Goal: Check status: Check status

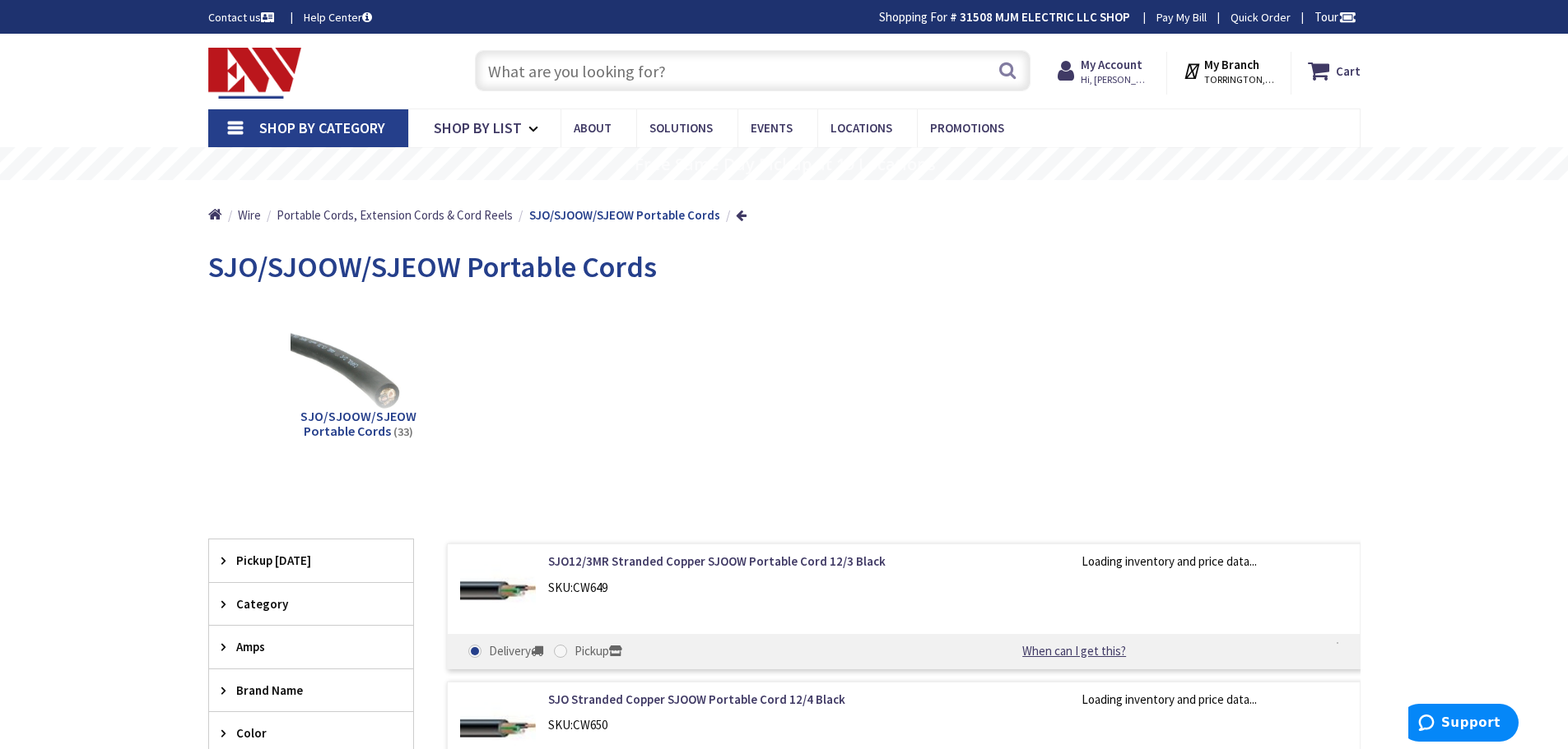
type input "[GEOGRAPHIC_DATA], [PERSON_NAME] 180 St. bet. [PERSON_NAME][GEOGRAPHIC_DATA] an…"
click at [1124, 58] on strong "My Account" at bounding box center [1111, 64] width 61 height 15
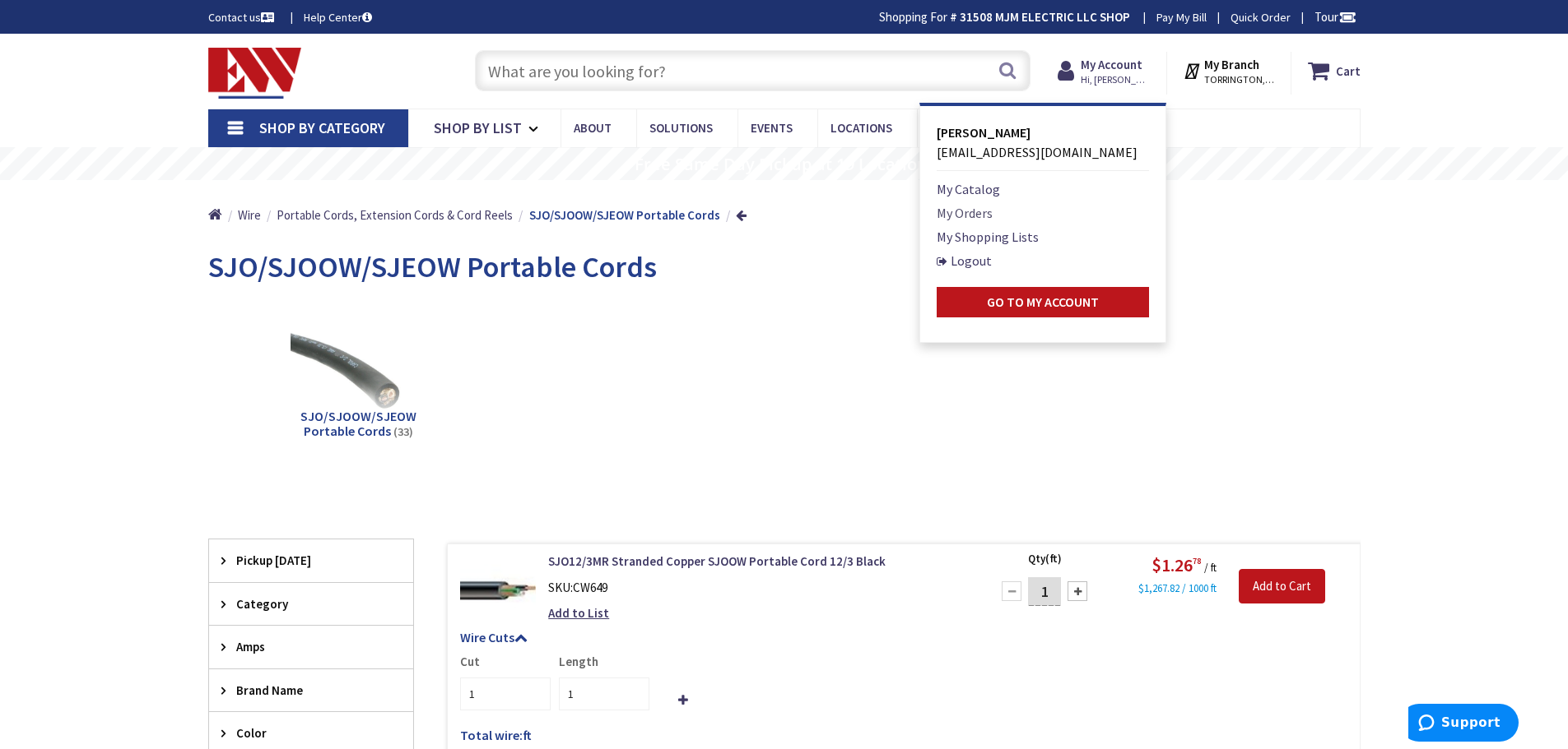
click at [982, 209] on link "My Orders" at bounding box center [964, 213] width 56 height 20
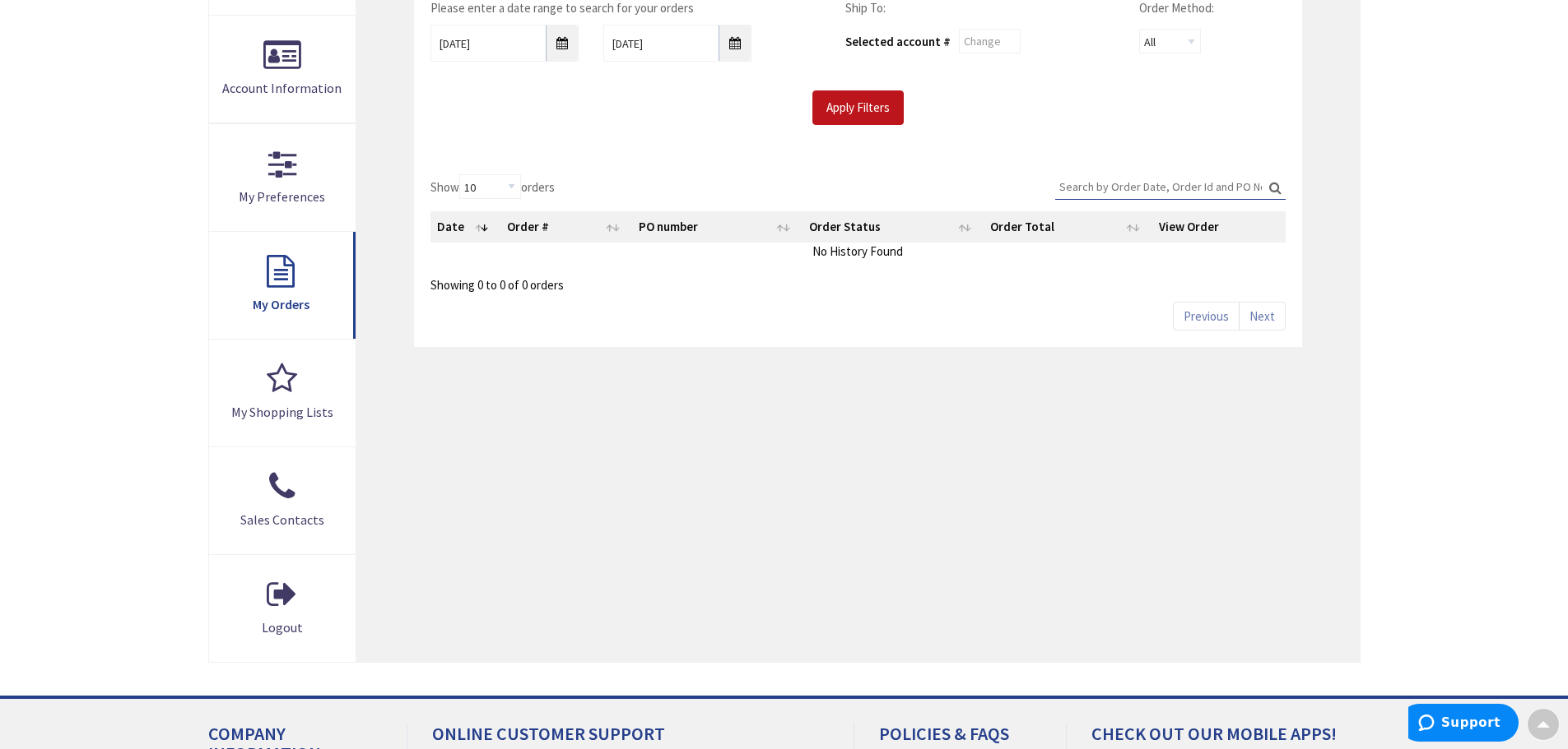
scroll to position [246, 0]
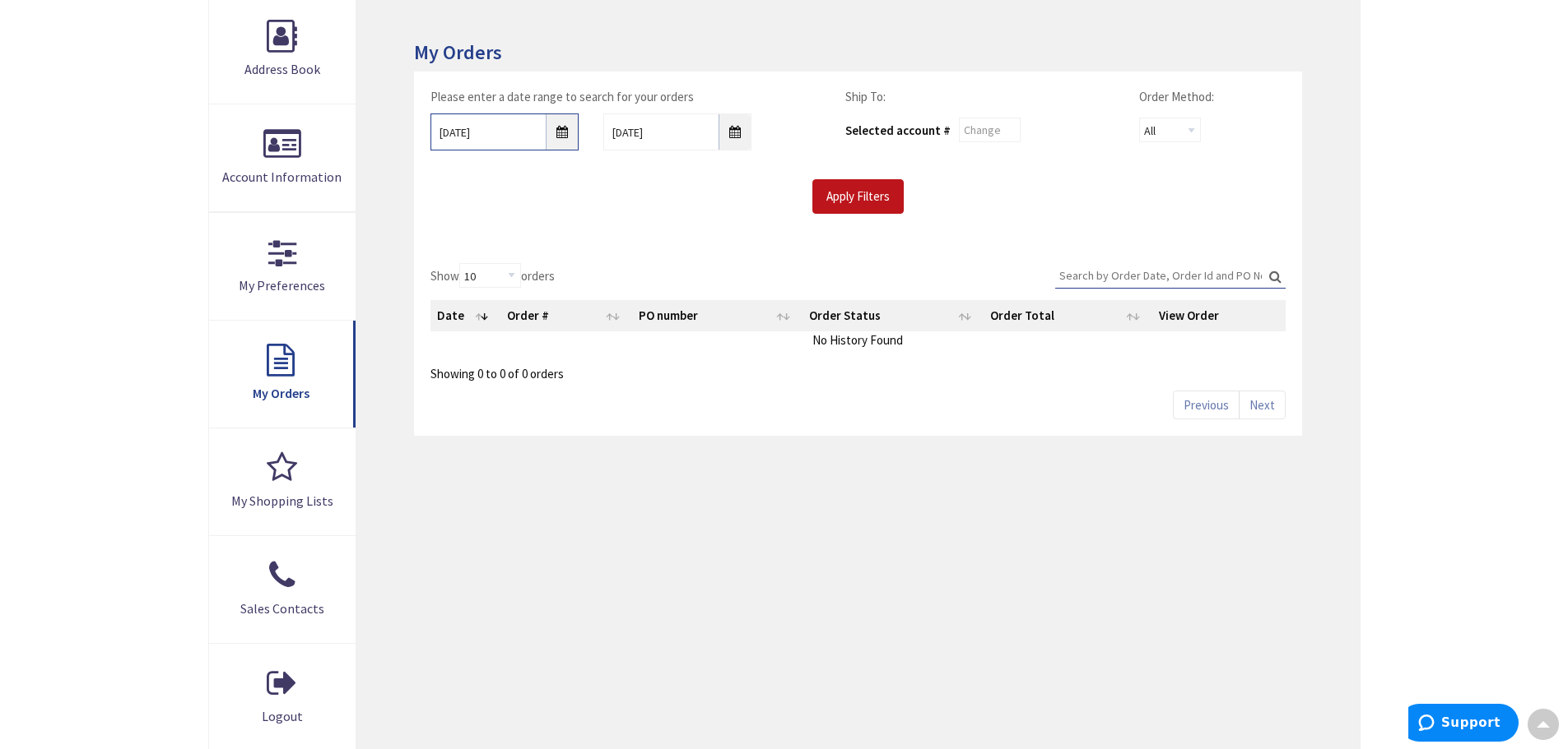
click at [565, 133] on input "10/1/2025" at bounding box center [505, 131] width 148 height 37
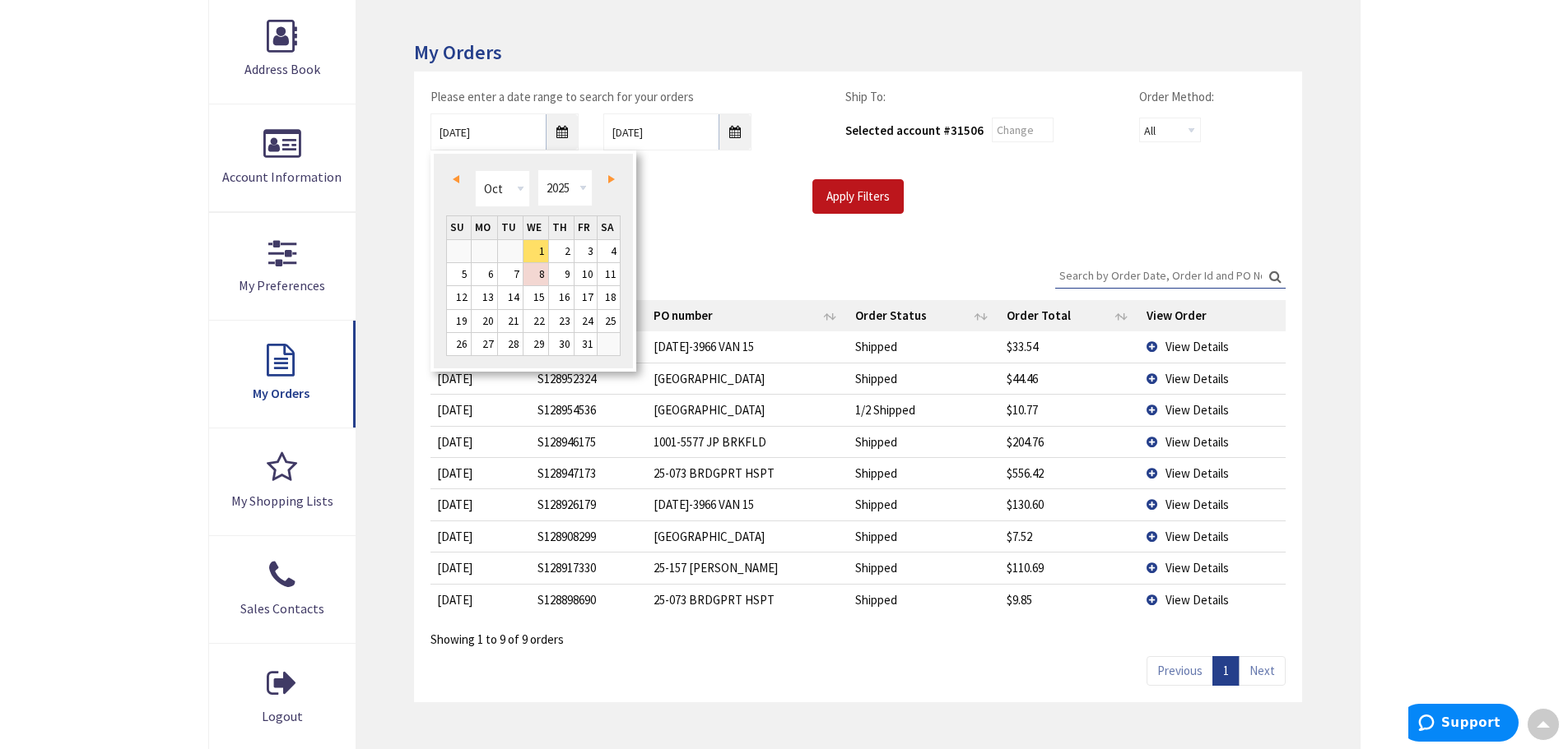
click at [459, 179] on span "Prev" at bounding box center [456, 179] width 7 height 9
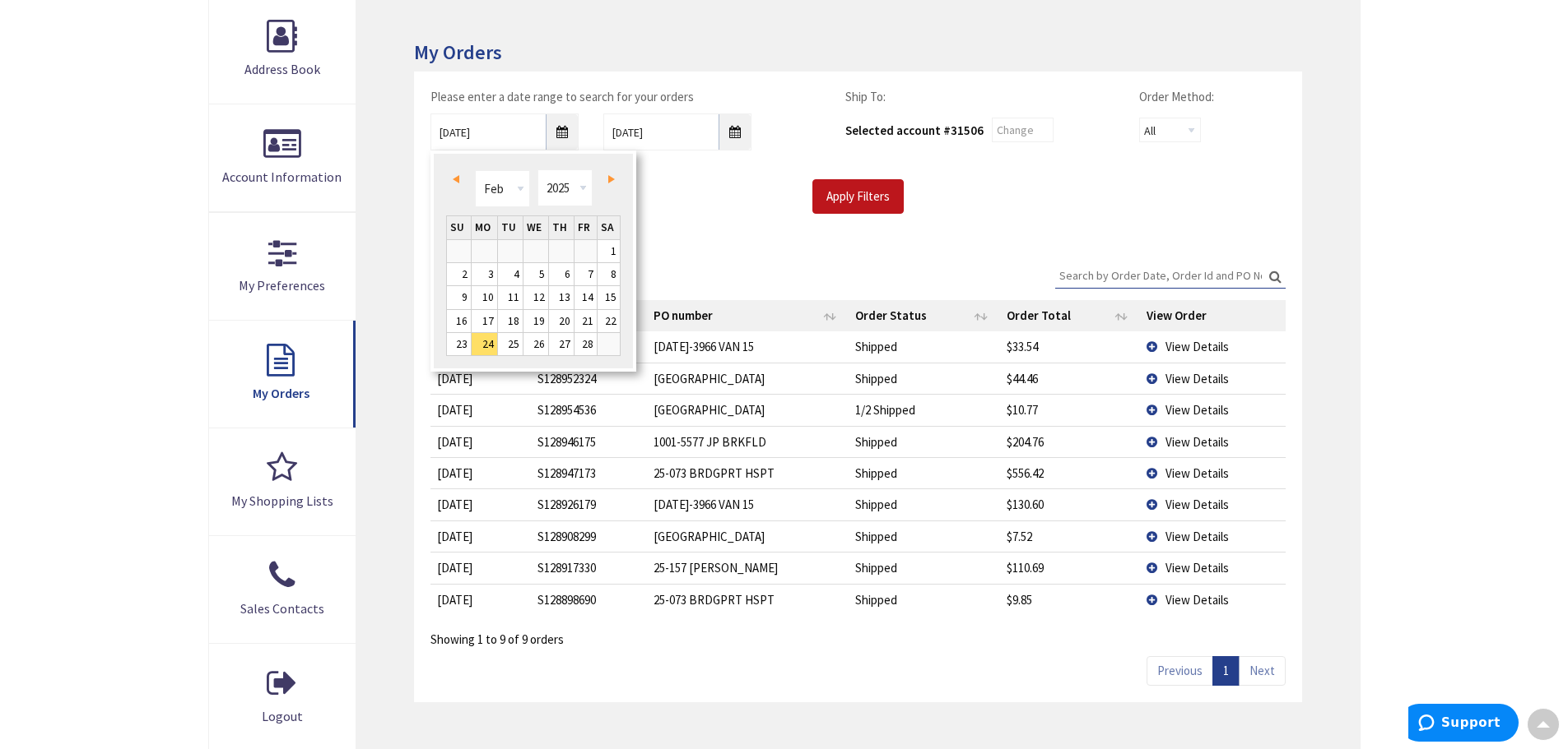
click at [459, 179] on span "Prev" at bounding box center [456, 179] width 7 height 9
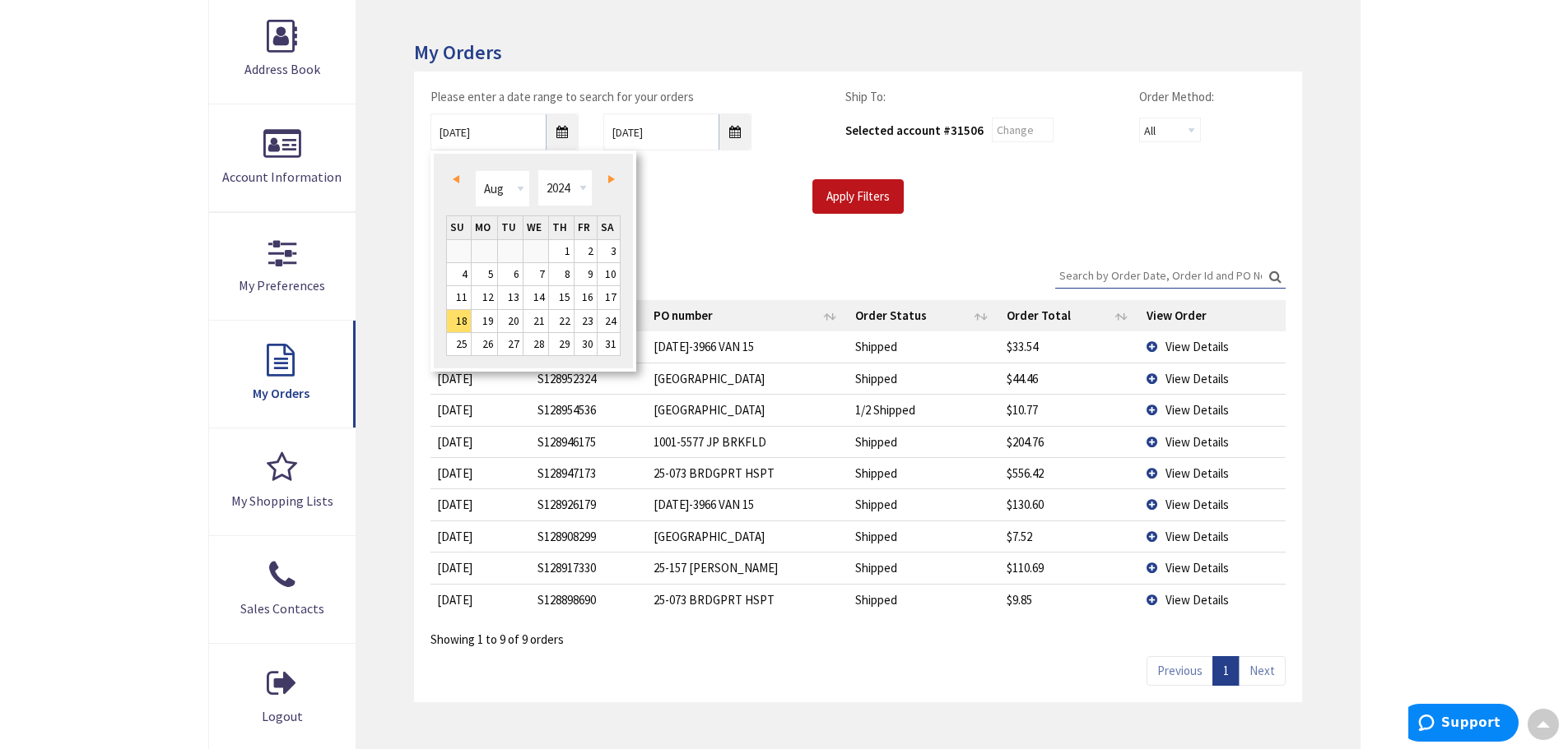
click at [459, 179] on span "Prev" at bounding box center [456, 179] width 7 height 9
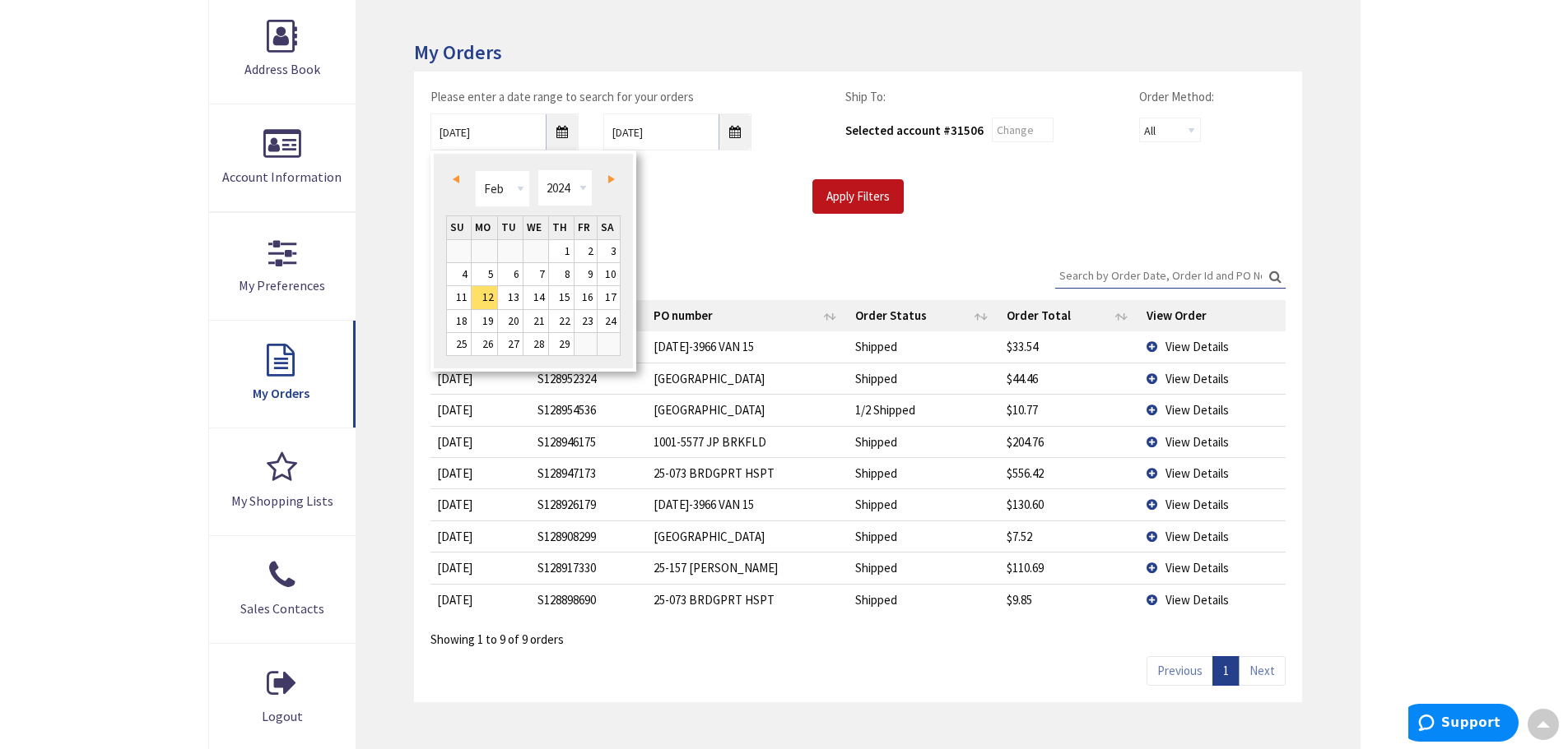
click at [459, 179] on span "Prev" at bounding box center [456, 179] width 7 height 9
click at [460, 176] on link "Prev" at bounding box center [459, 178] width 22 height 22
click at [461, 174] on link "Prev" at bounding box center [459, 178] width 22 height 22
click at [461, 174] on link "Prev" at bounding box center [459, 176] width 22 height 22
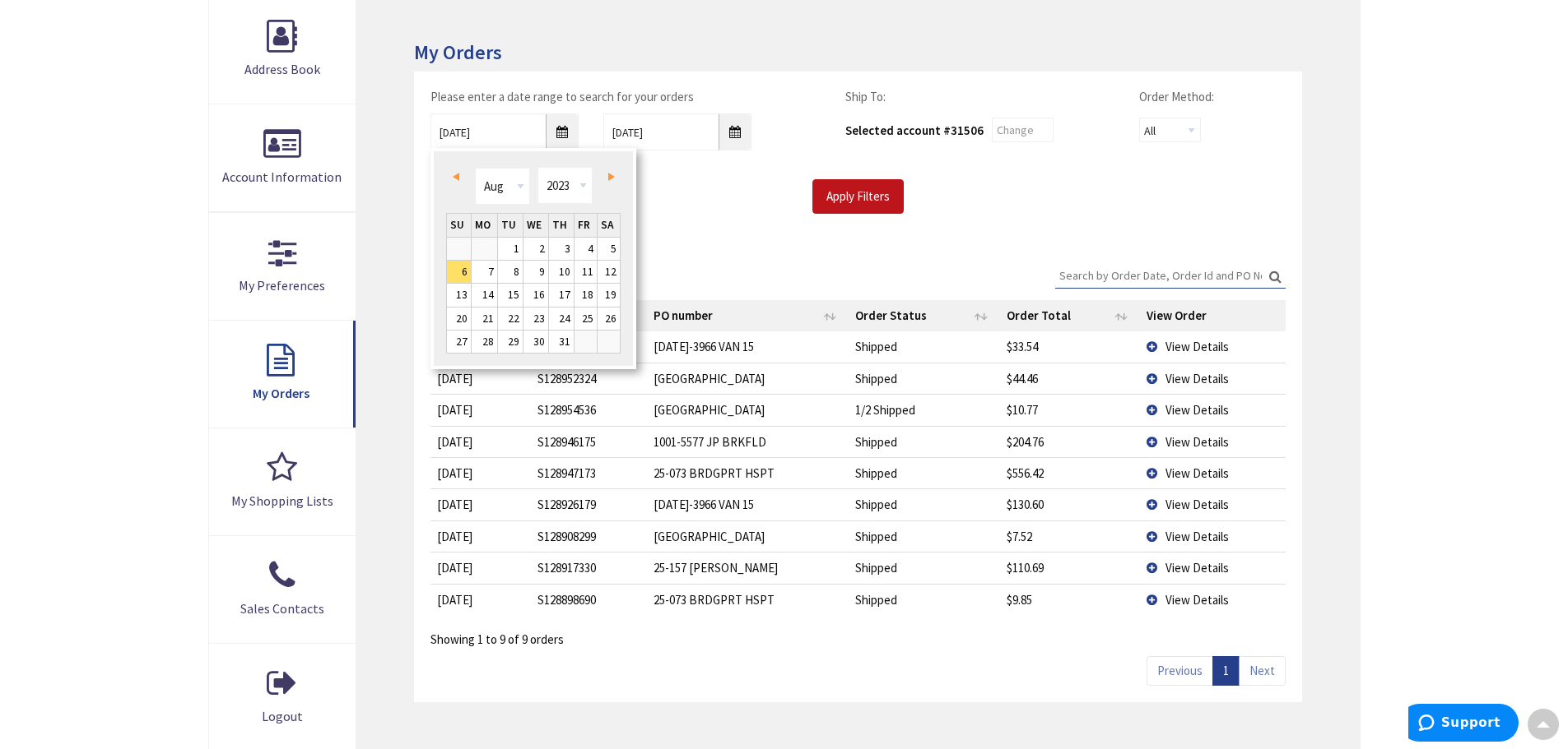
click at [461, 174] on link "Prev" at bounding box center [459, 176] width 22 height 22
click at [575, 269] on link "12" at bounding box center [585, 271] width 22 height 22
type input "05/12/2023"
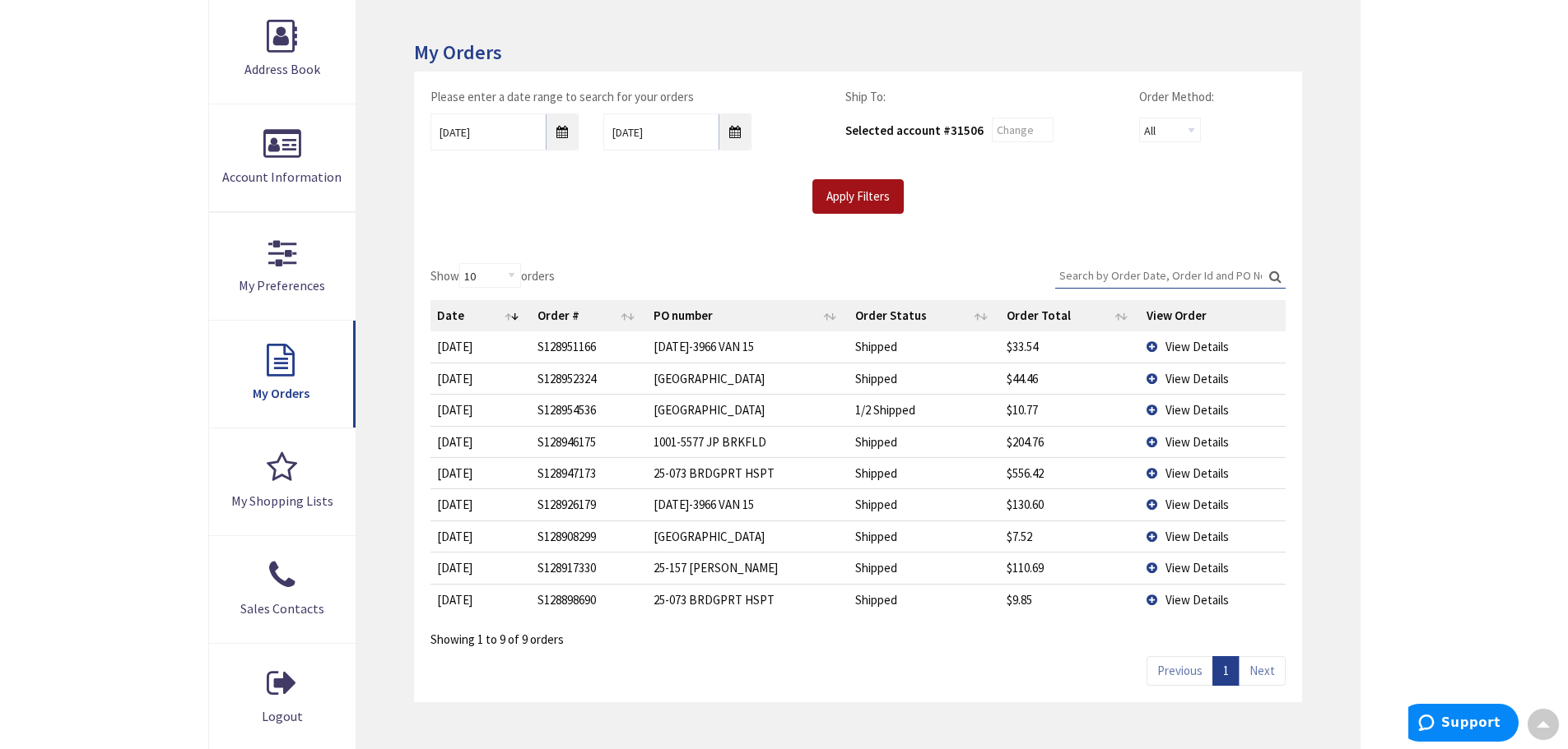
click at [839, 196] on input "Apply Filters" at bounding box center [857, 197] width 91 height 35
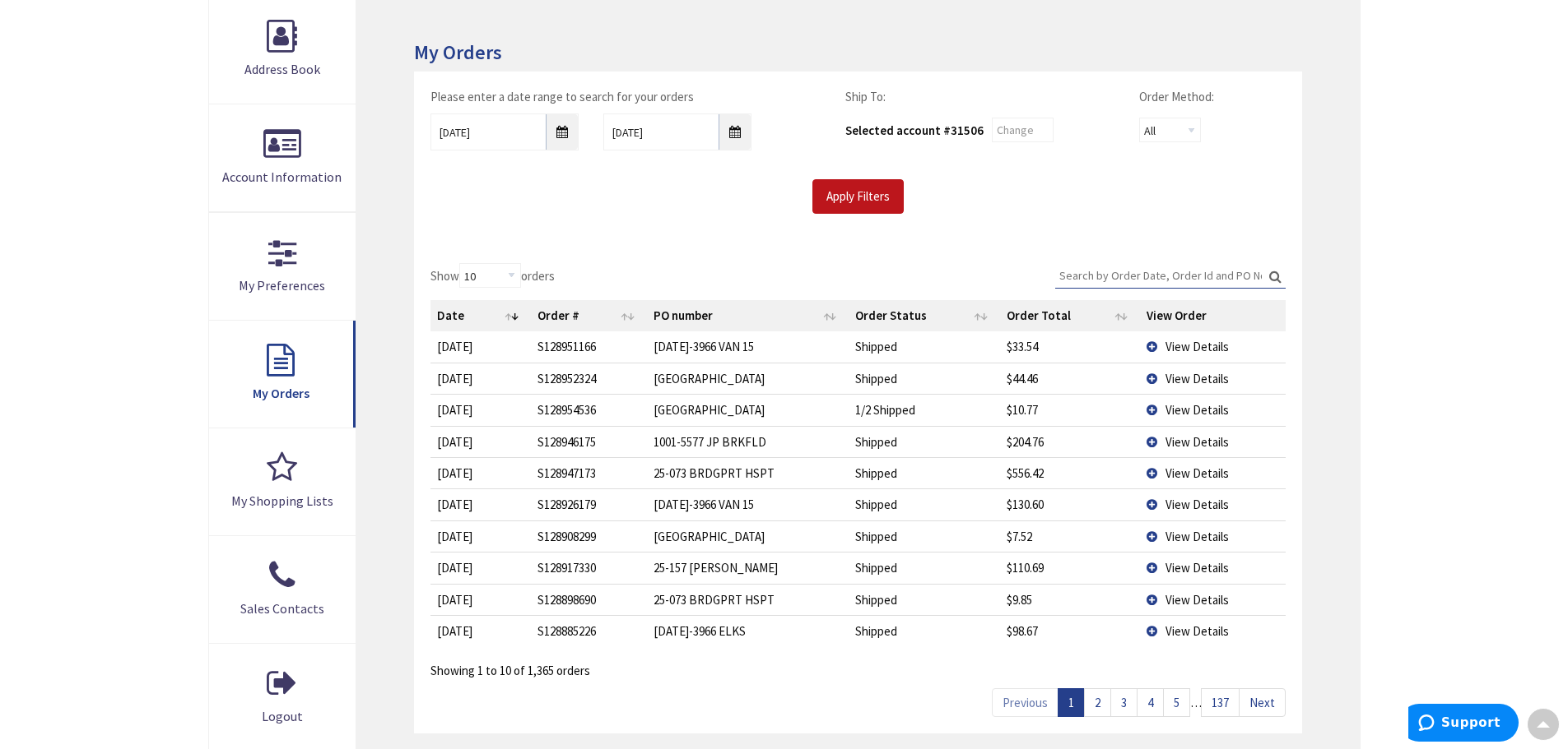
click at [1104, 271] on input "Search:" at bounding box center [1170, 275] width 230 height 25
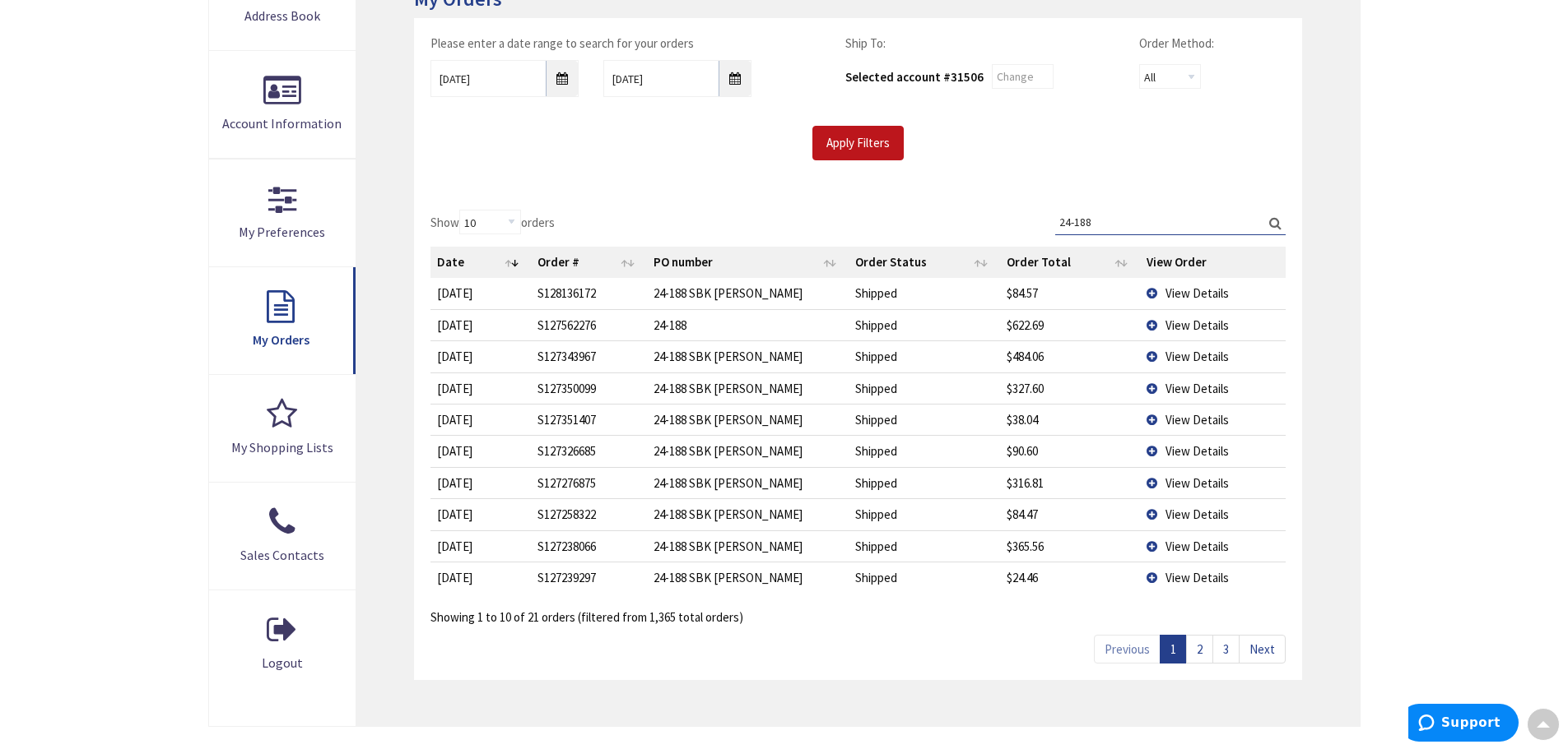
scroll to position [332, 0]
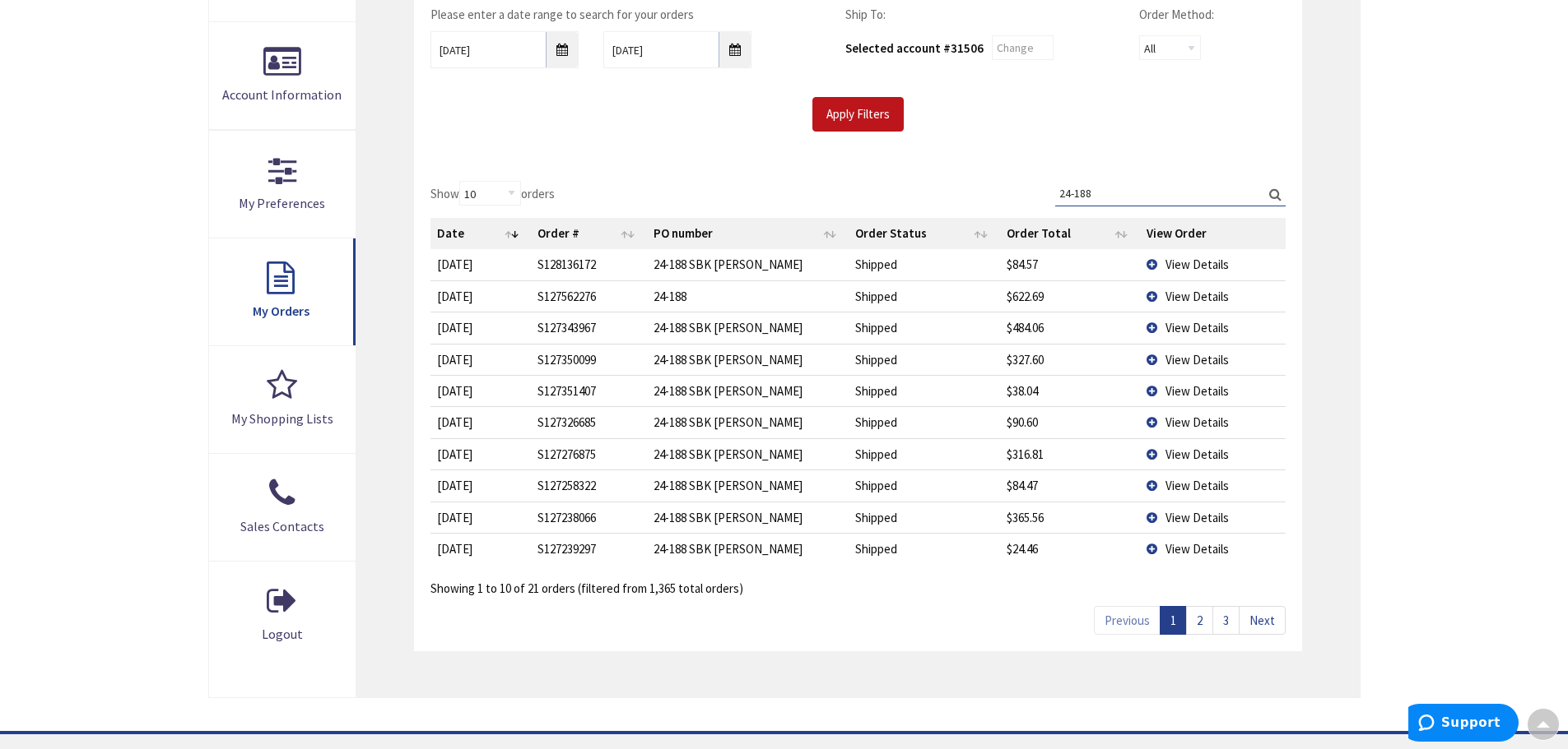
type input "24-188"
click at [1232, 616] on link "3" at bounding box center [1225, 620] width 27 height 29
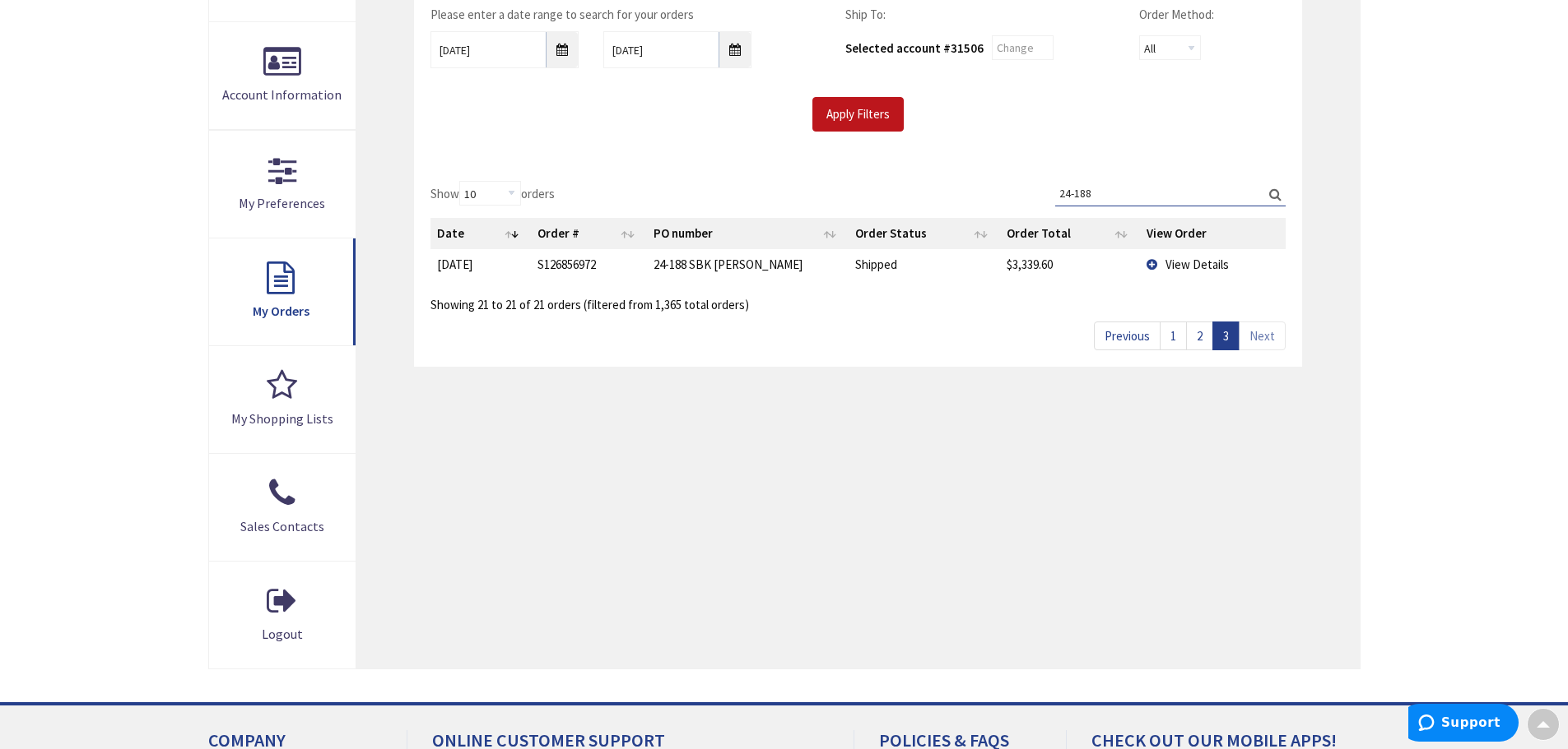
click at [1200, 329] on link "2" at bounding box center [1200, 336] width 27 height 29
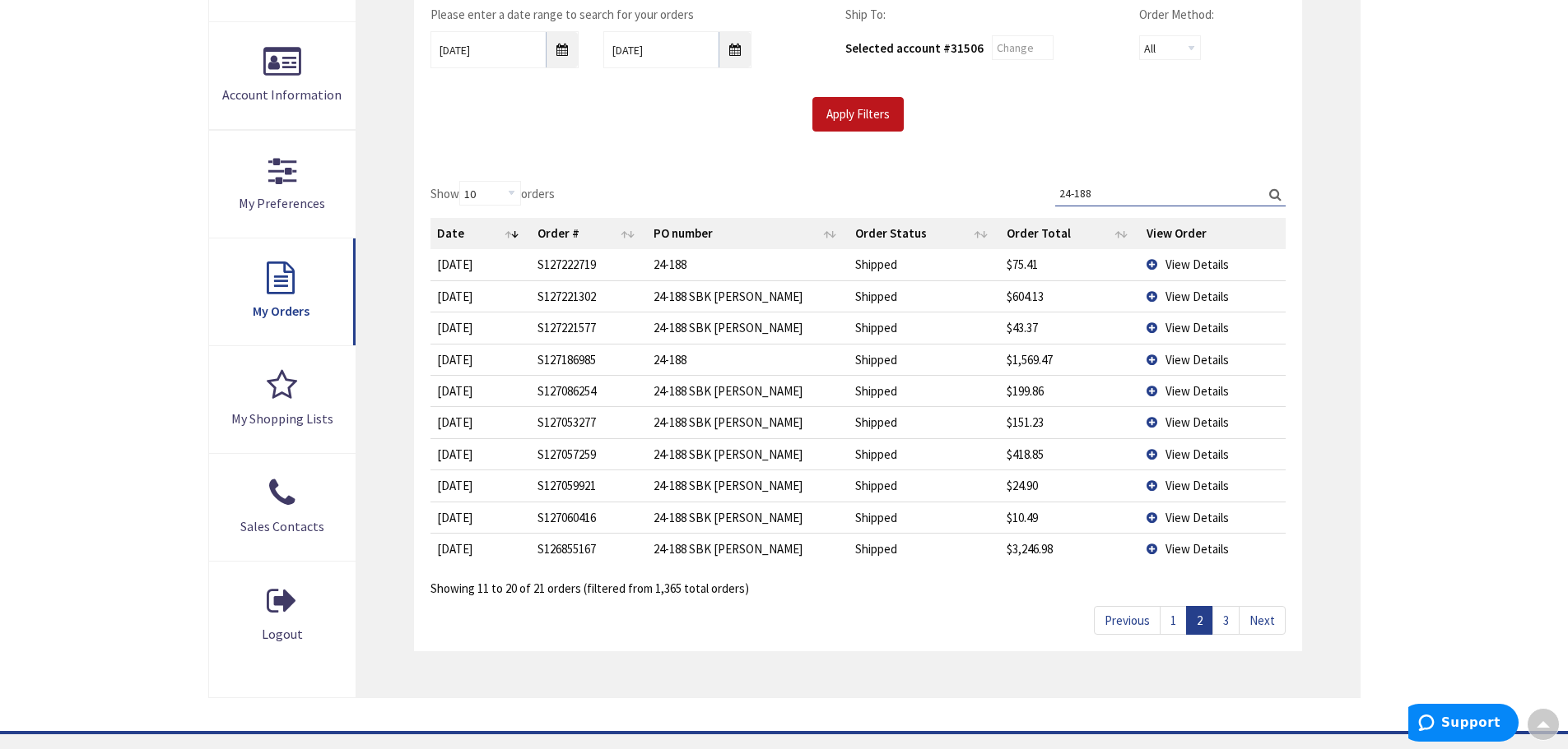
click at [1200, 449] on span "View Details" at bounding box center [1197, 455] width 63 height 15
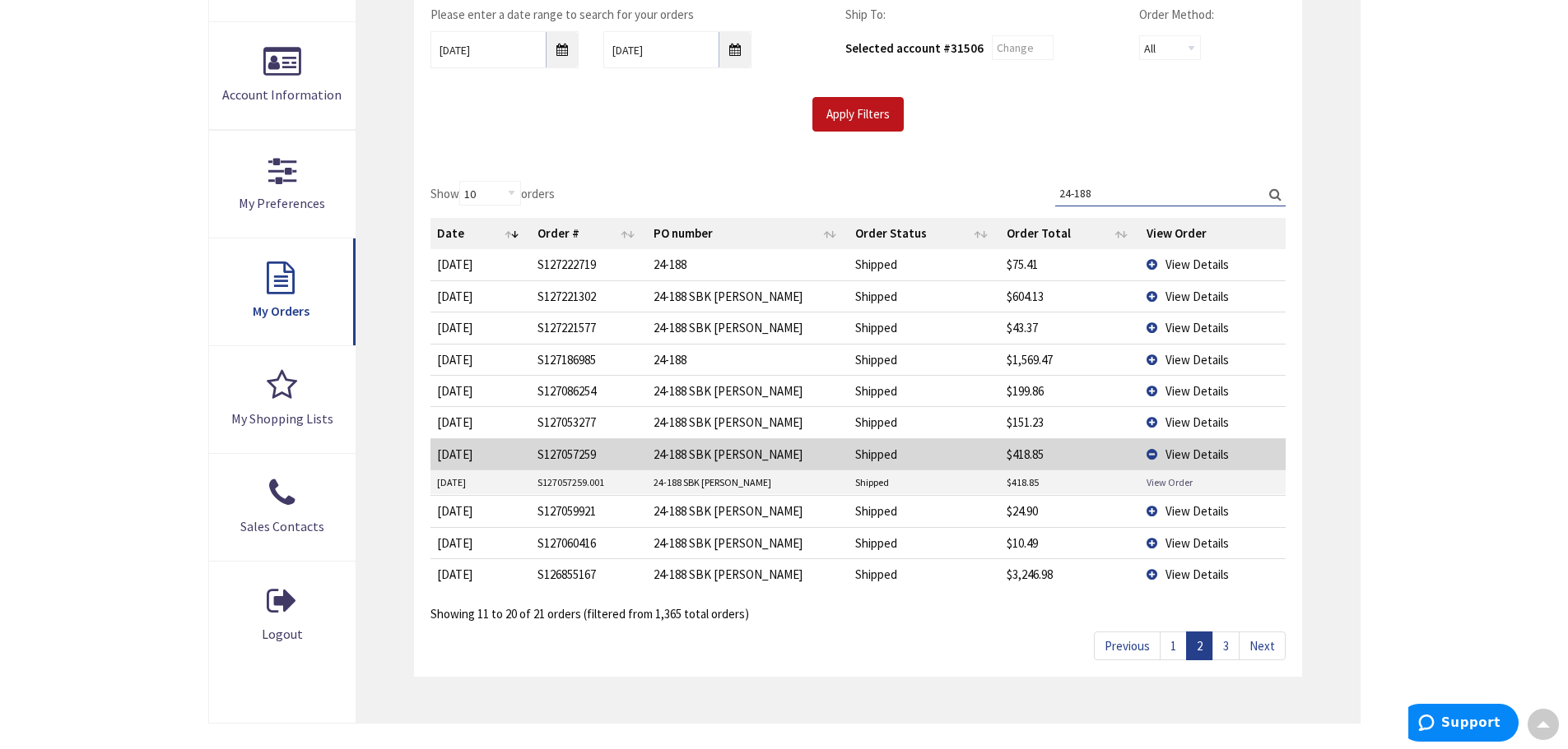
click at [1176, 478] on link "View Order" at bounding box center [1170, 482] width 46 height 14
click at [1188, 386] on span "View Details" at bounding box center [1197, 391] width 63 height 15
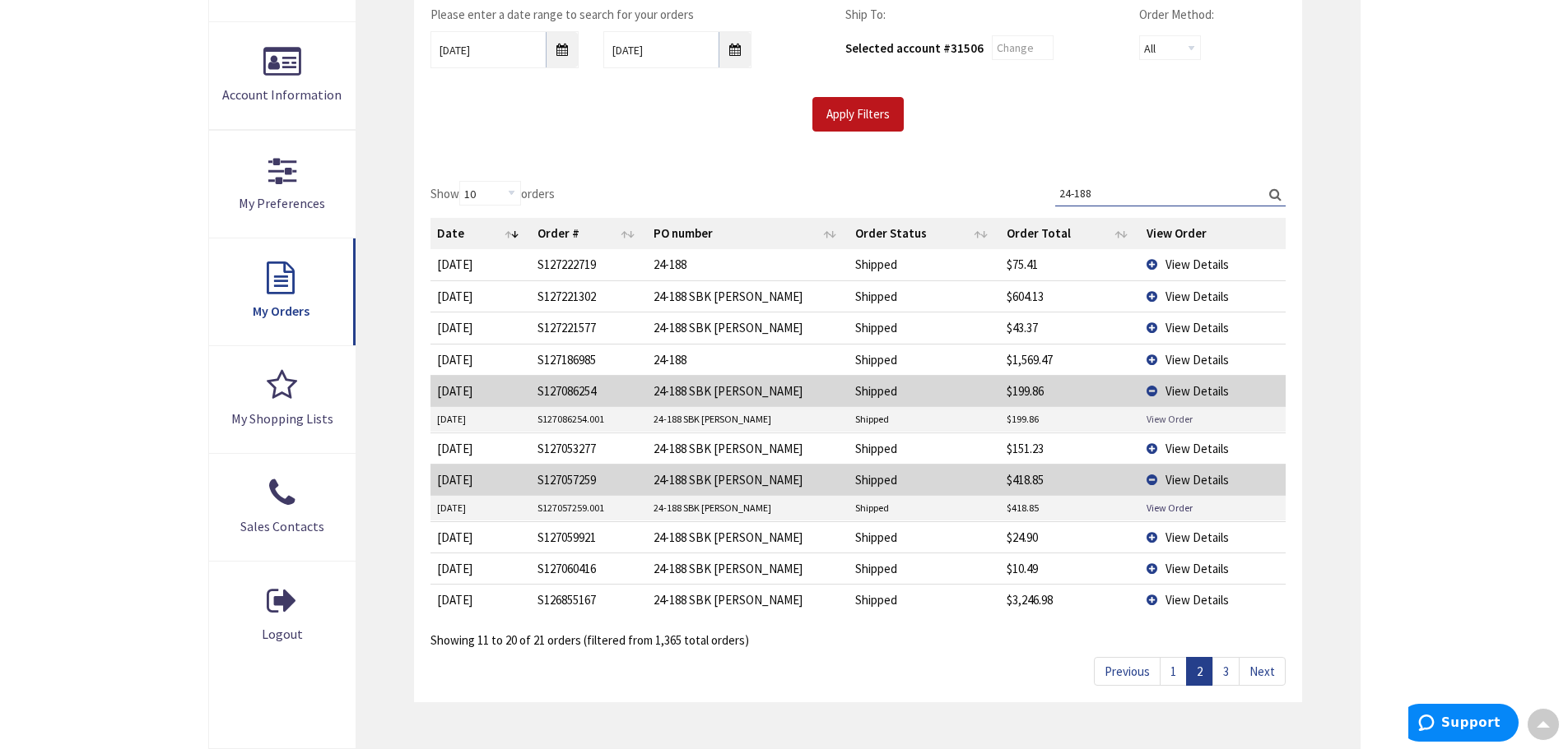
click at [1152, 412] on link "View Order" at bounding box center [1170, 419] width 46 height 14
click at [1199, 358] on span "View Details" at bounding box center [1197, 360] width 63 height 15
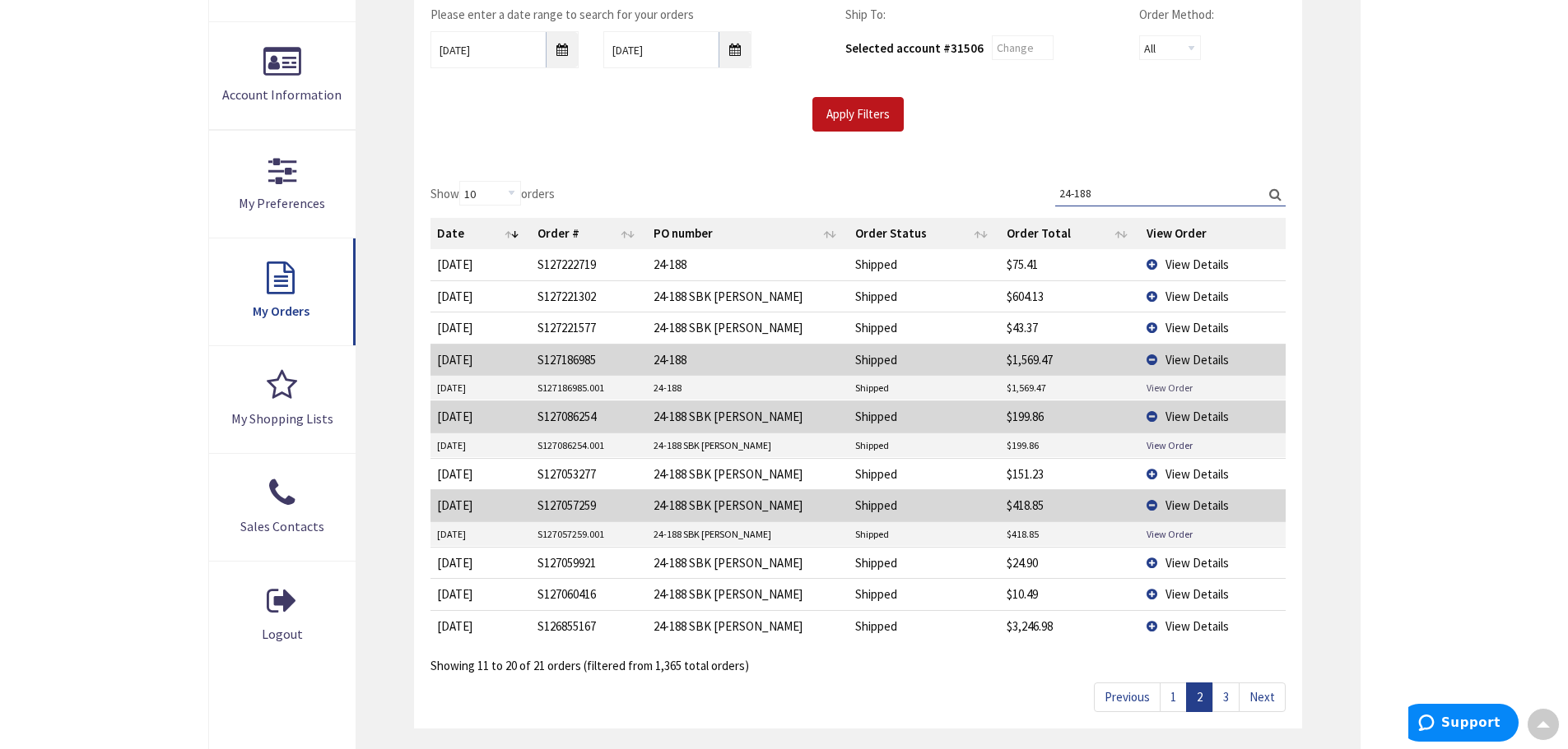
click at [1183, 385] on link "View Order" at bounding box center [1170, 387] width 46 height 14
click at [1201, 293] on span "View Details" at bounding box center [1197, 296] width 63 height 15
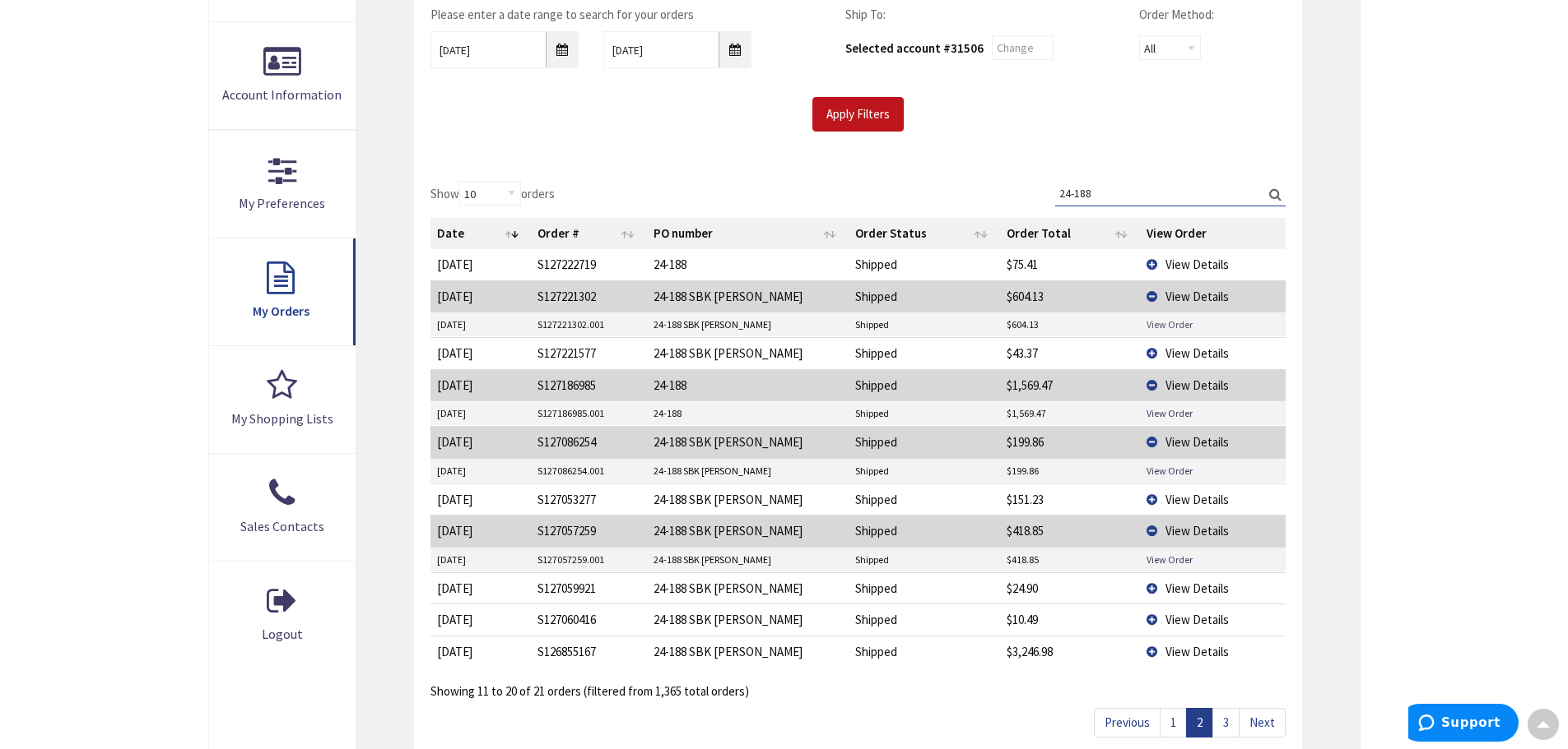
click at [1168, 324] on link "View Order" at bounding box center [1170, 324] width 46 height 14
click at [1175, 721] on link "1" at bounding box center [1173, 722] width 27 height 29
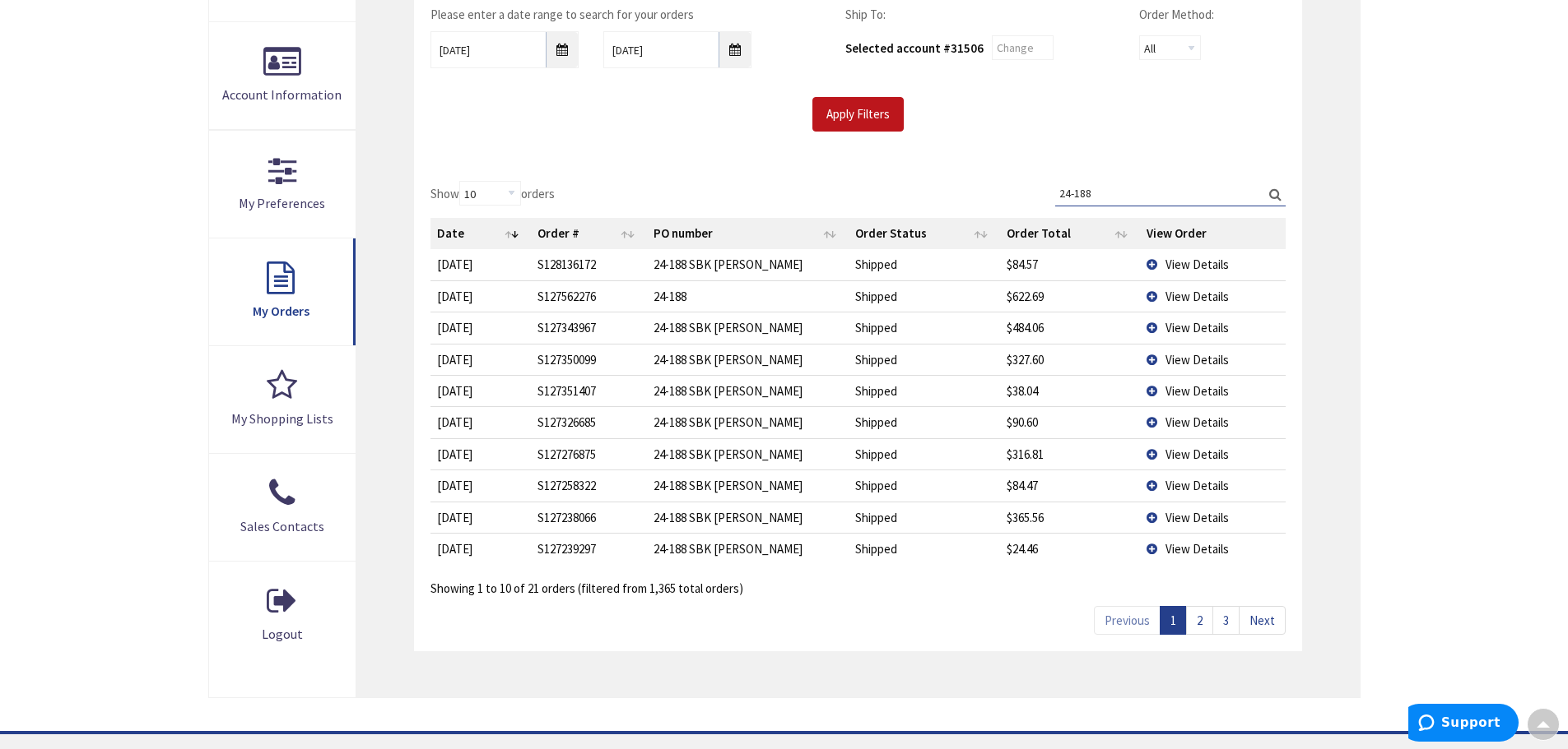
click at [1210, 515] on span "View Details" at bounding box center [1197, 518] width 63 height 15
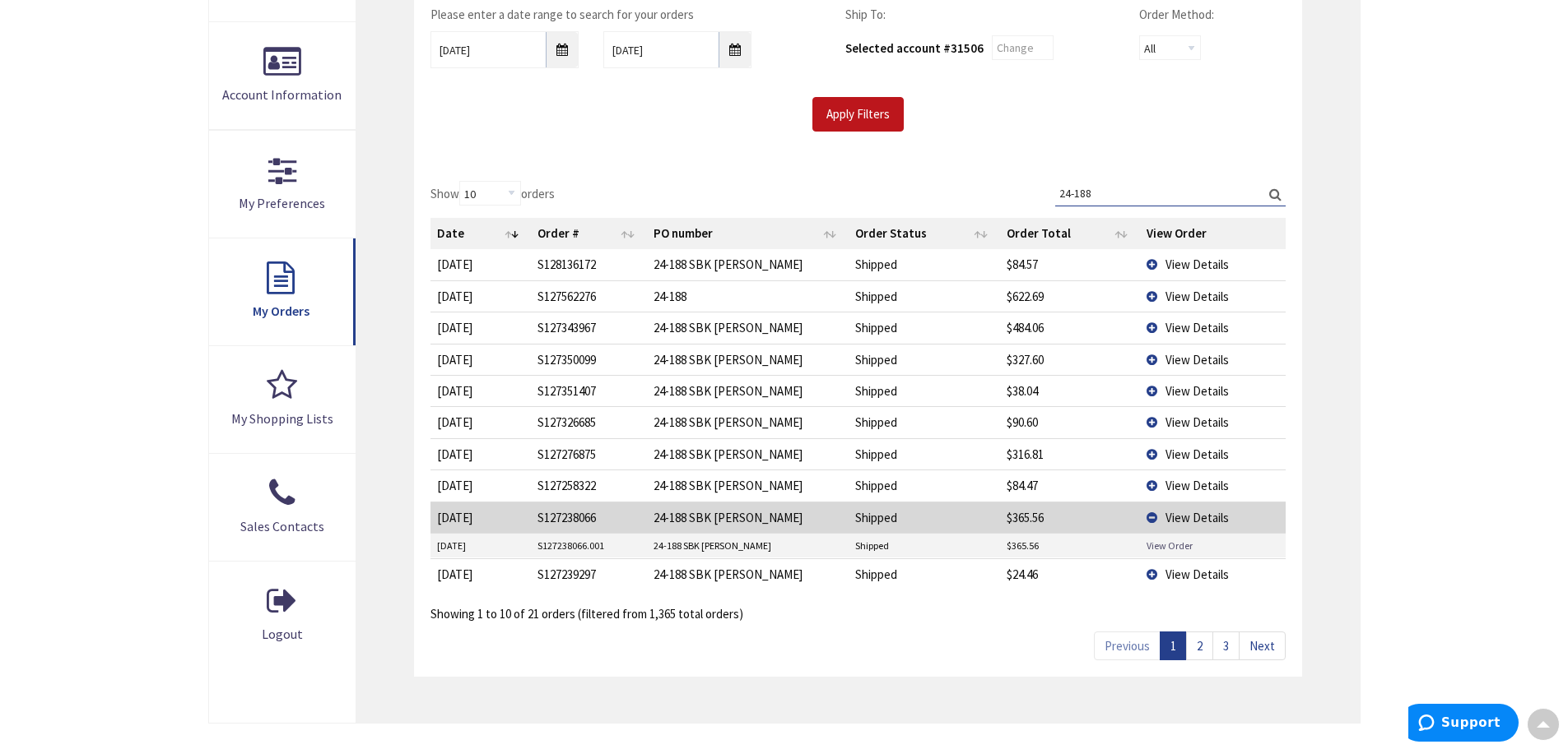
click at [1180, 541] on link "View Order" at bounding box center [1170, 546] width 46 height 14
click at [1194, 451] on span "View Details" at bounding box center [1197, 455] width 63 height 15
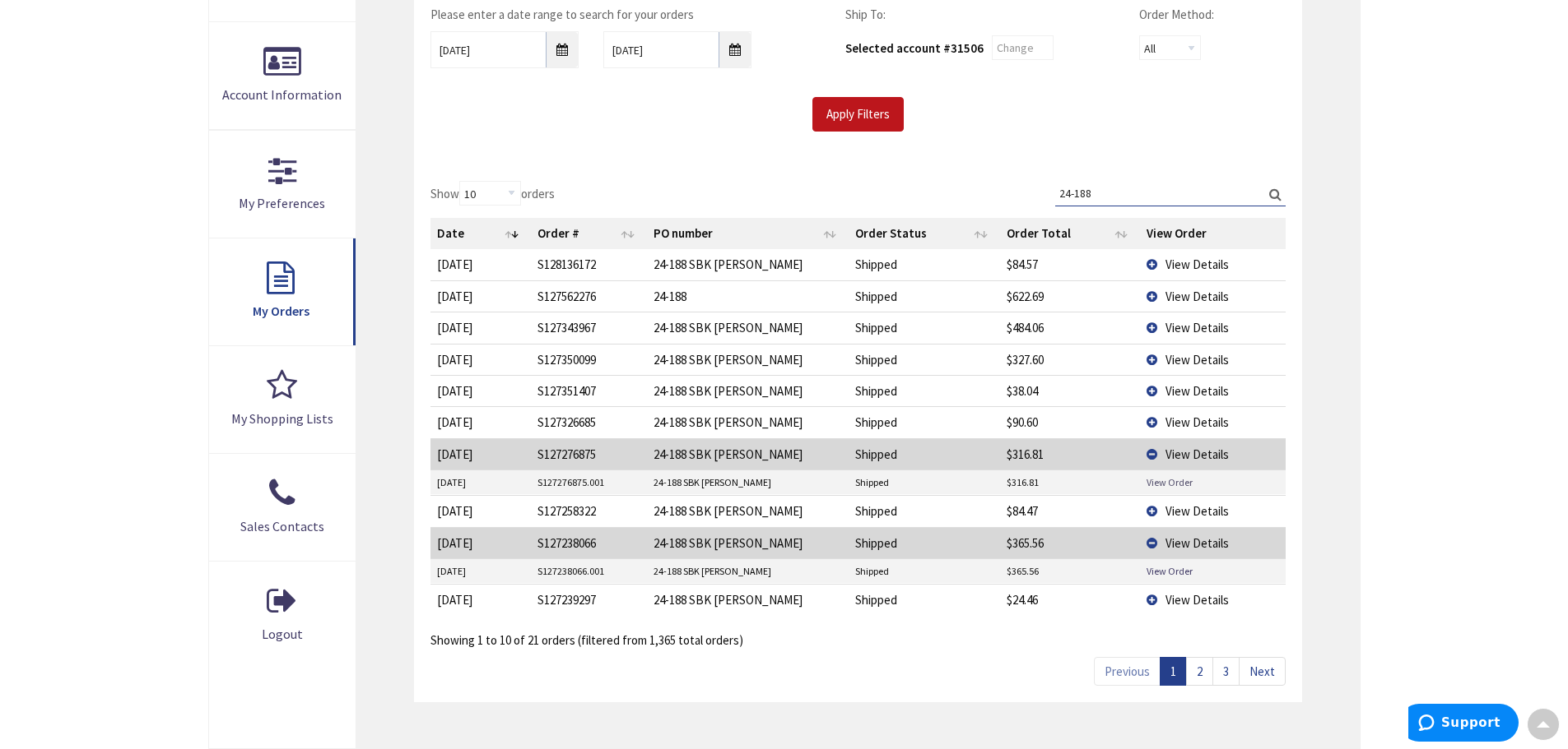
click at [1183, 481] on link "View Order" at bounding box center [1170, 482] width 46 height 14
click at [1217, 355] on span "View Details" at bounding box center [1197, 360] width 63 height 15
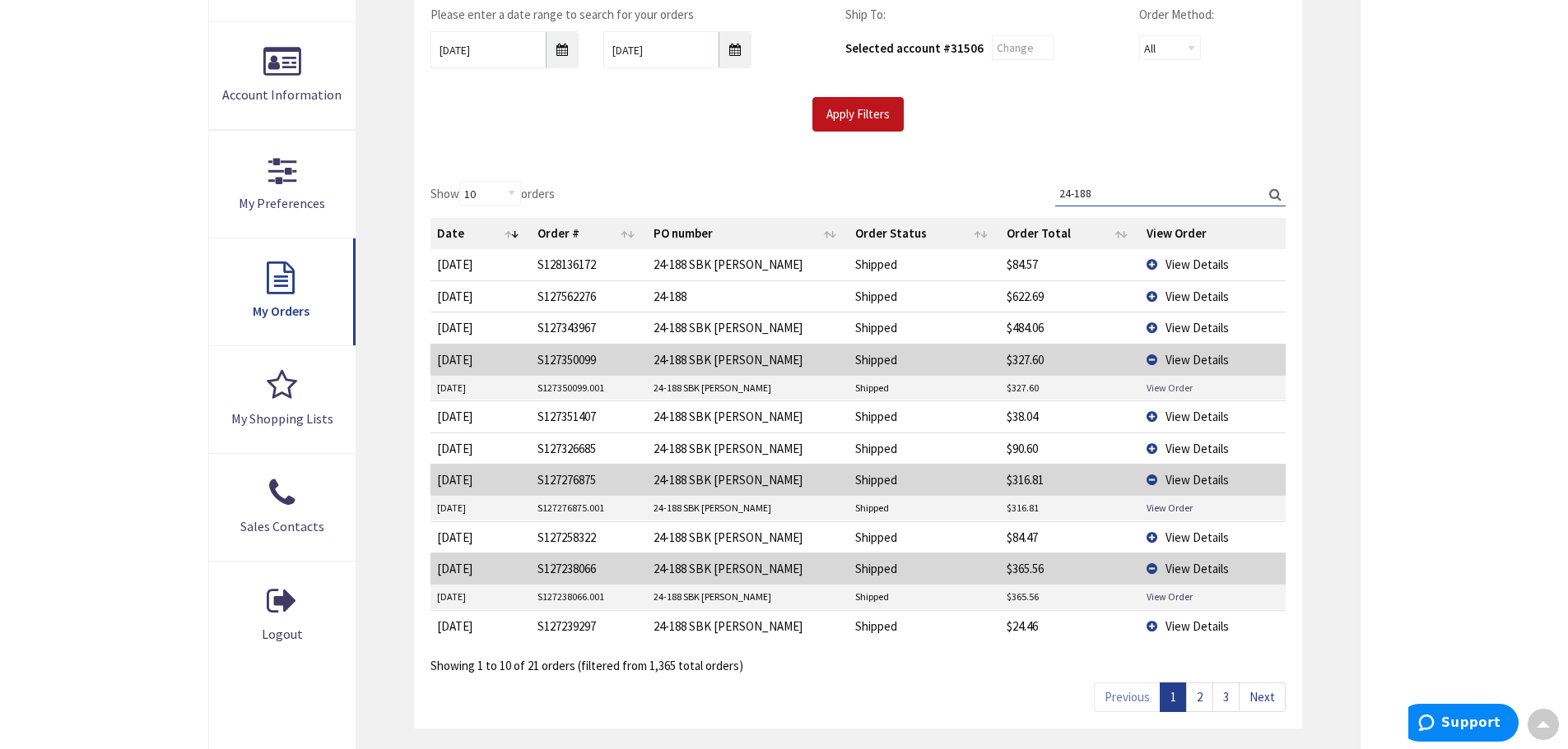
click at [1180, 385] on link "View Order" at bounding box center [1170, 387] width 46 height 14
click at [1222, 325] on span "View Details" at bounding box center [1197, 328] width 63 height 15
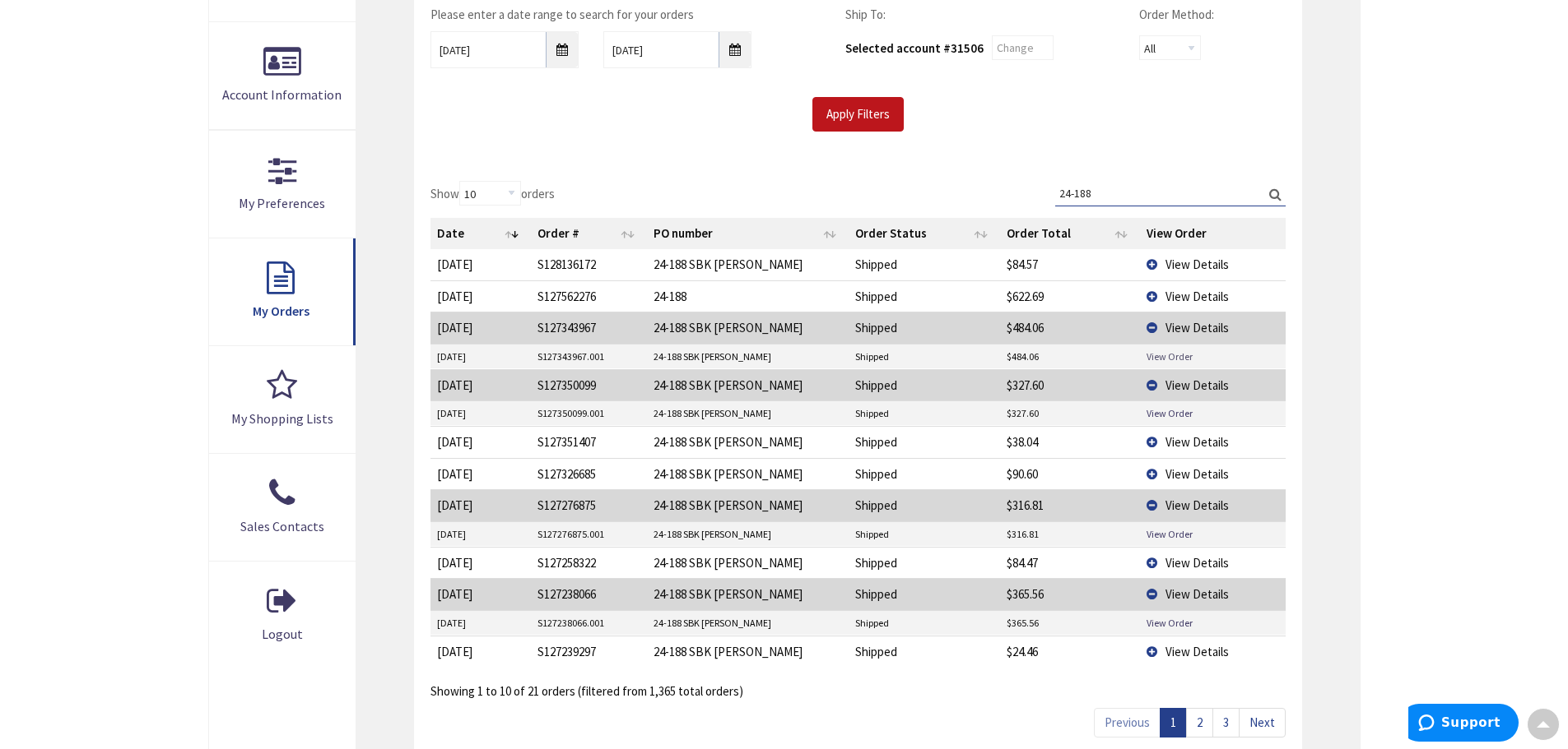
click at [1156, 356] on link "View Order" at bounding box center [1170, 356] width 46 height 14
click at [1191, 292] on span "View Details" at bounding box center [1197, 296] width 63 height 15
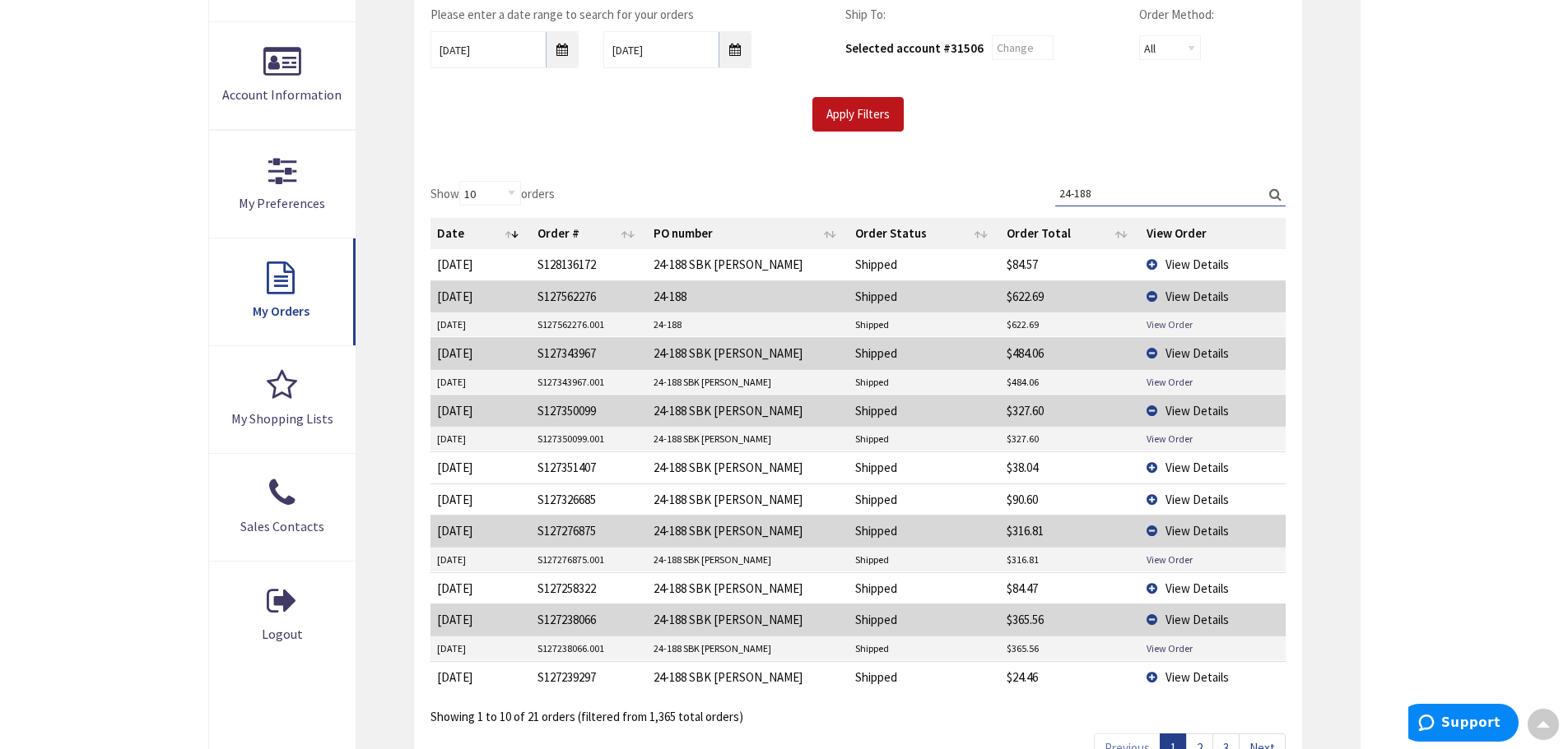
click at [1159, 321] on link "View Order" at bounding box center [1170, 324] width 46 height 14
click at [1207, 262] on span "View Details" at bounding box center [1197, 265] width 63 height 15
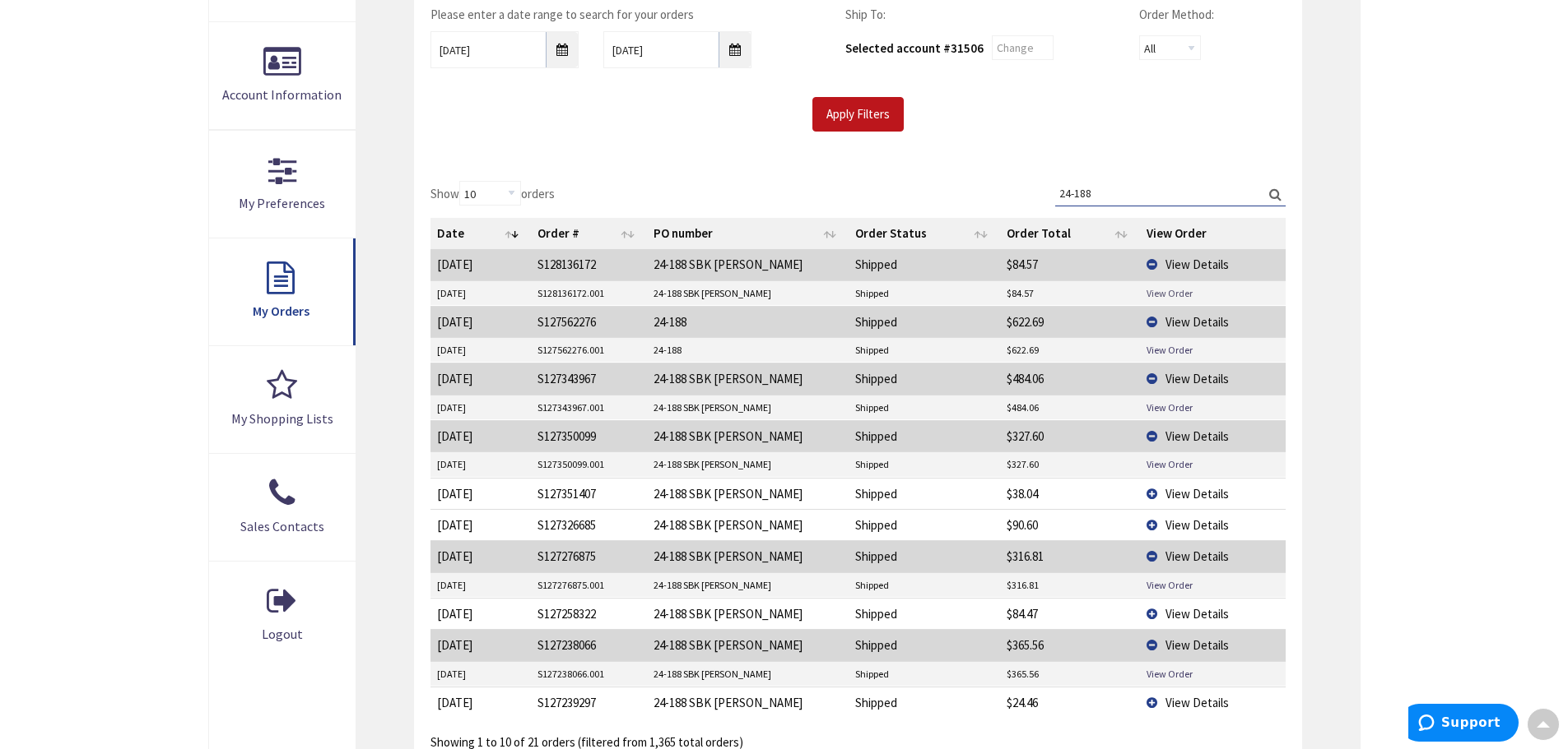
click at [1174, 291] on link "View Order" at bounding box center [1170, 293] width 46 height 14
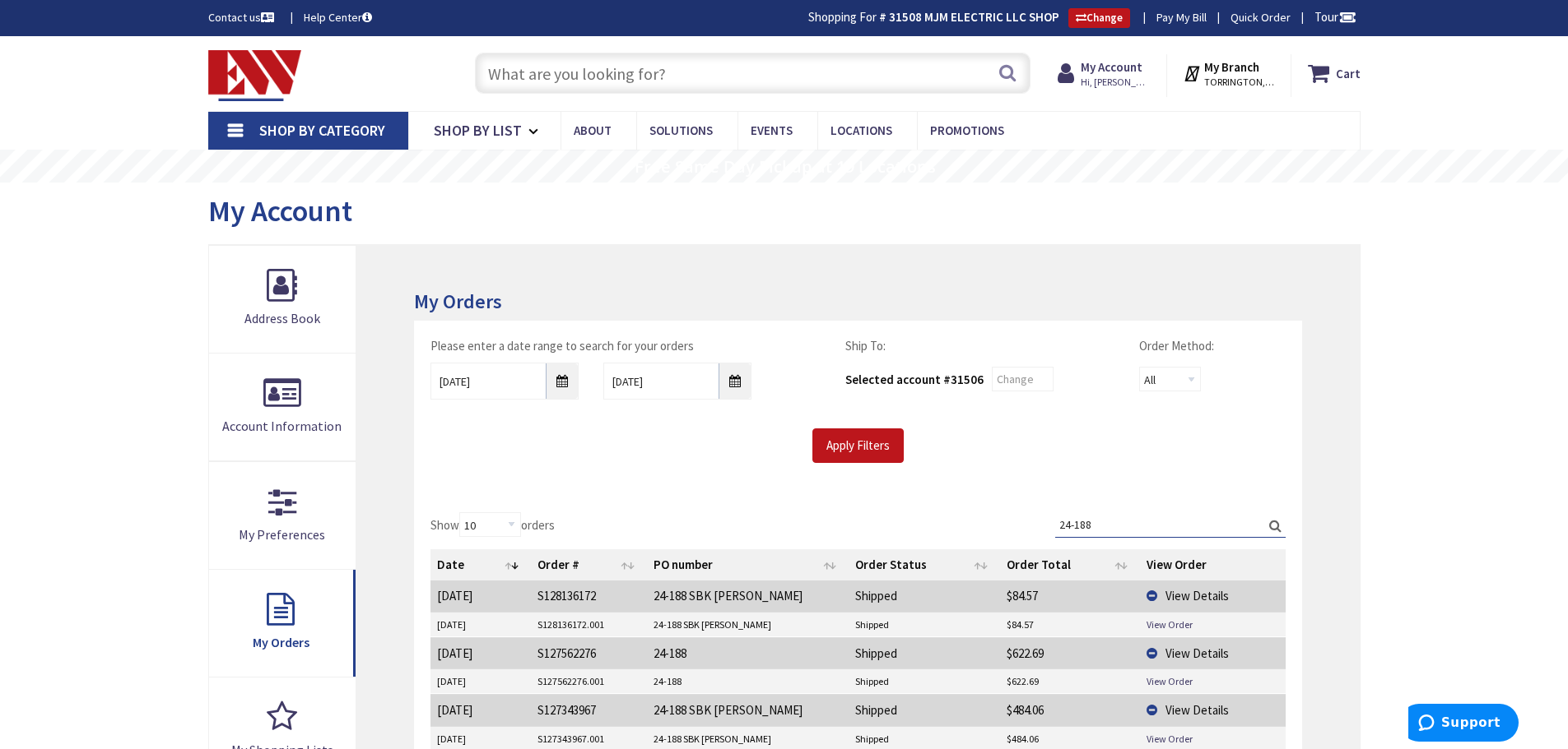
click at [646, 64] on input "text" at bounding box center [752, 73] width 556 height 41
click at [847, 75] on input "text" at bounding box center [752, 73] width 556 height 41
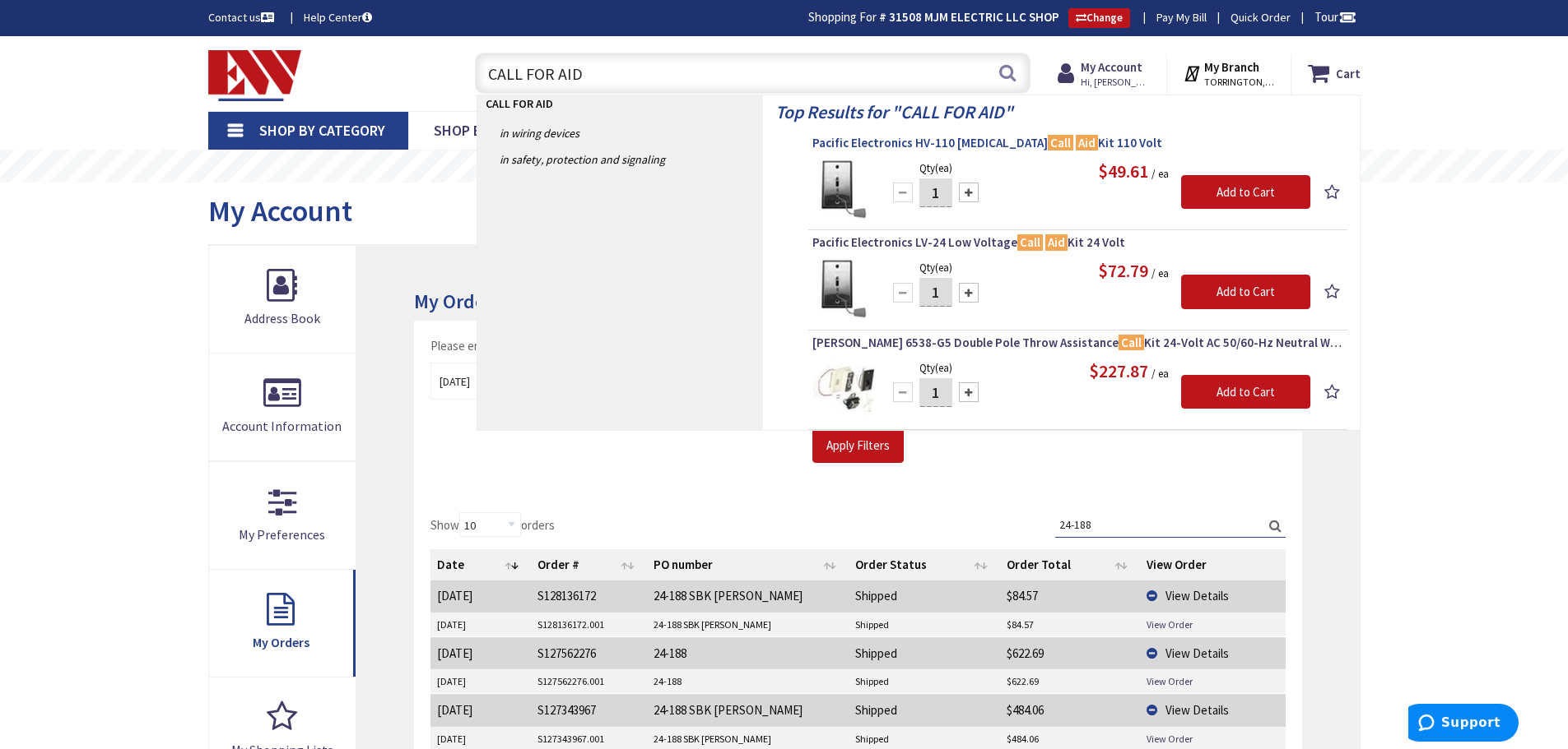
type input "CALL FOR AID"
click at [982, 142] on span "Pacific Electronics HV-110 High Voltage Call Aid Kit 110 Volt" at bounding box center [1077, 143] width 531 height 16
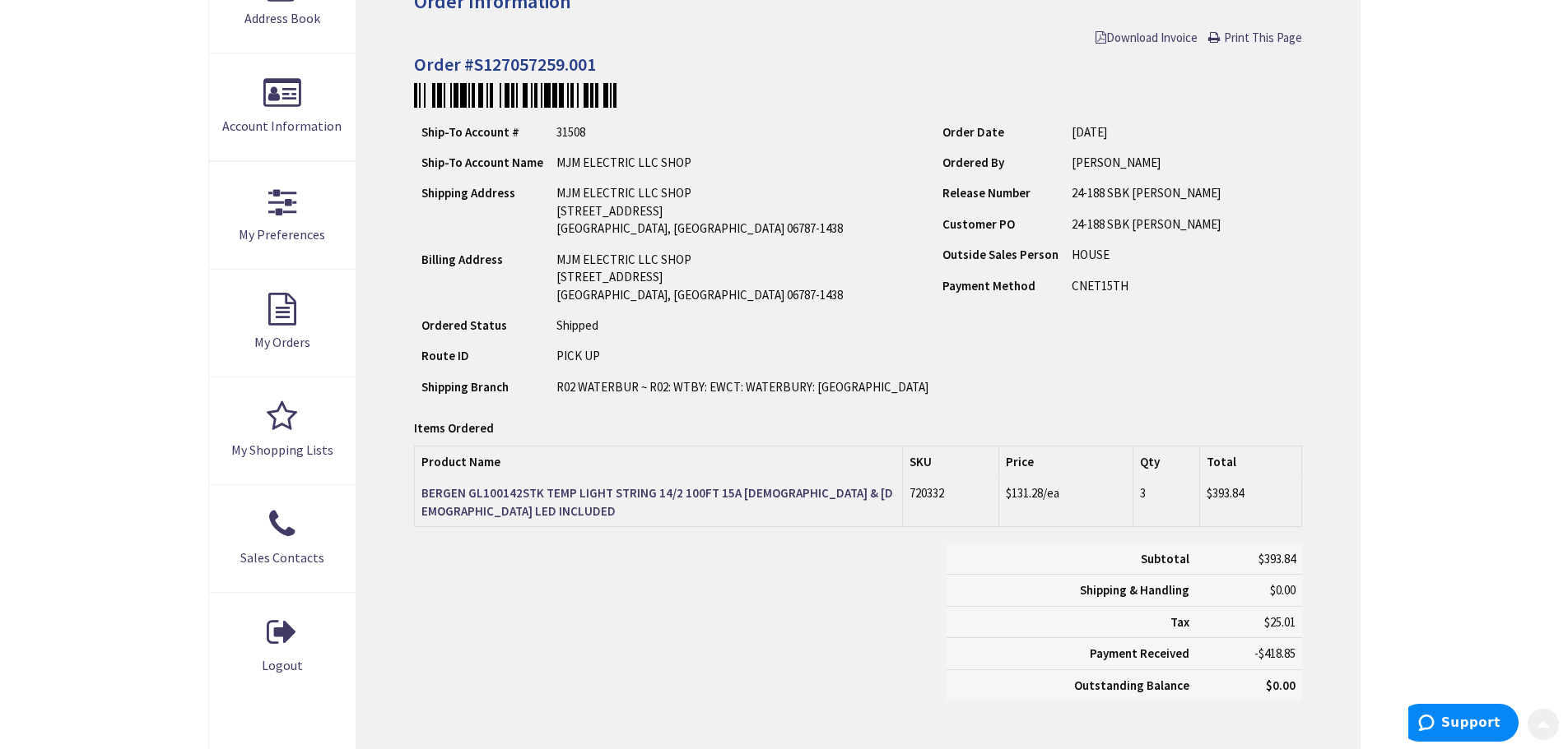
scroll to position [329, 0]
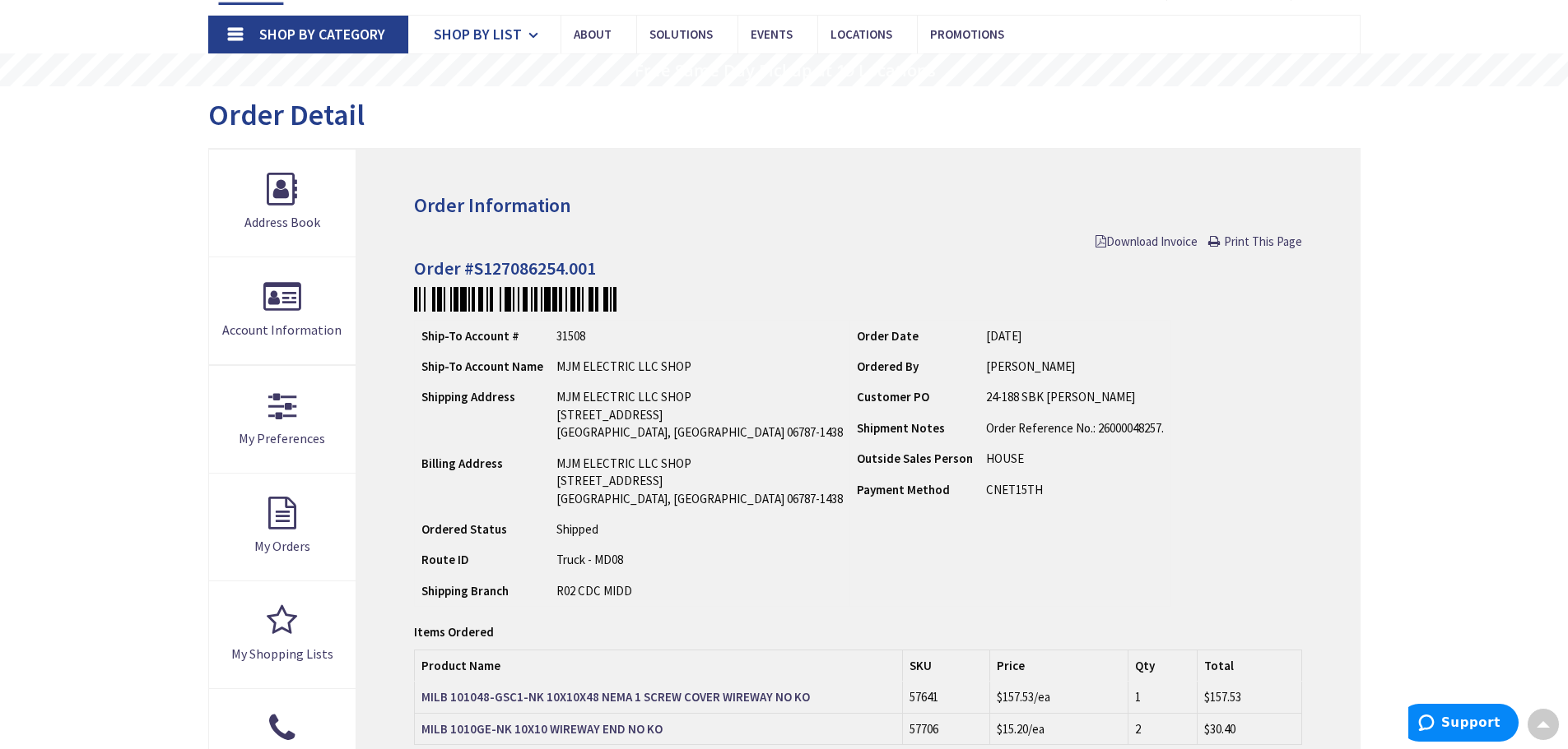
scroll to position [82, 0]
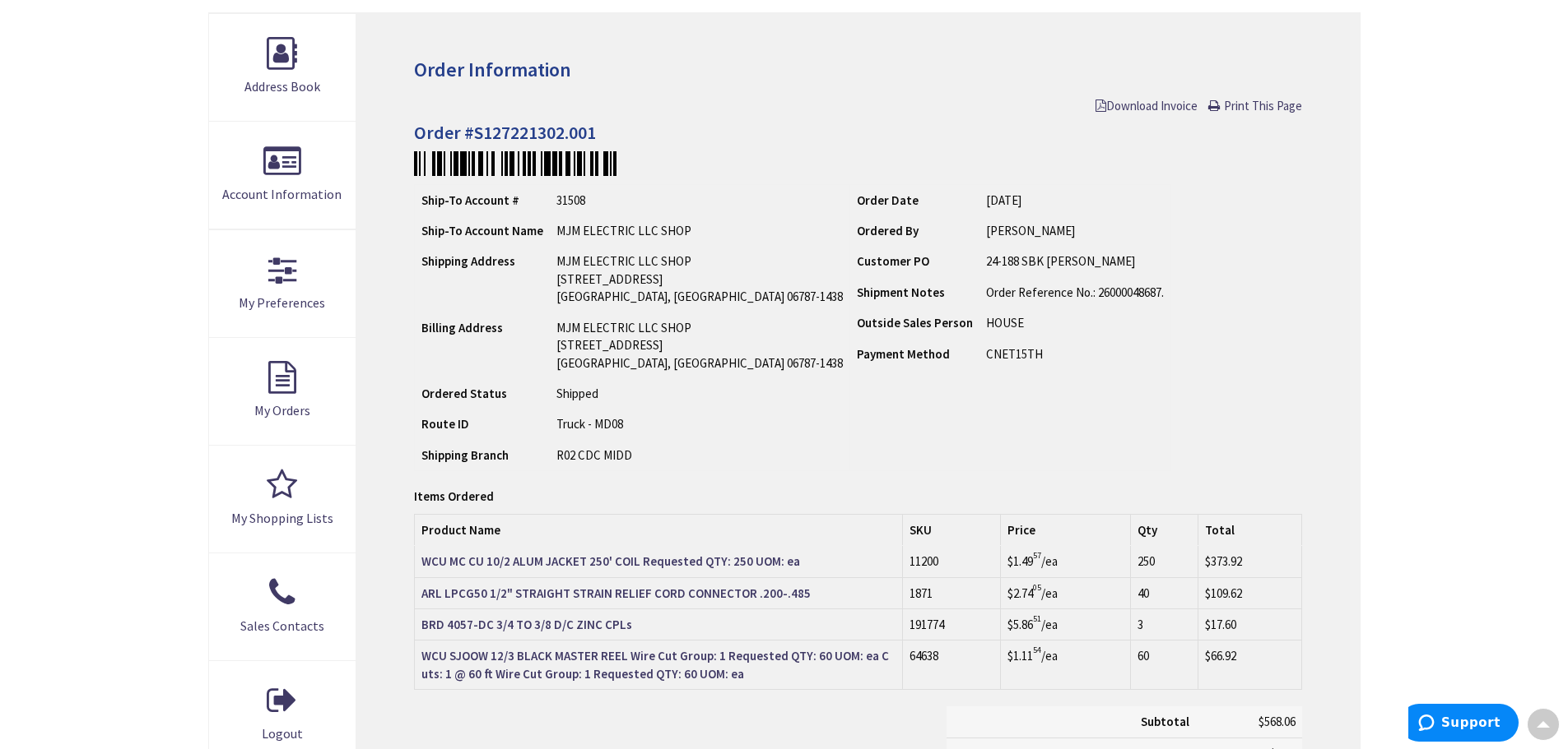
scroll to position [167, 0]
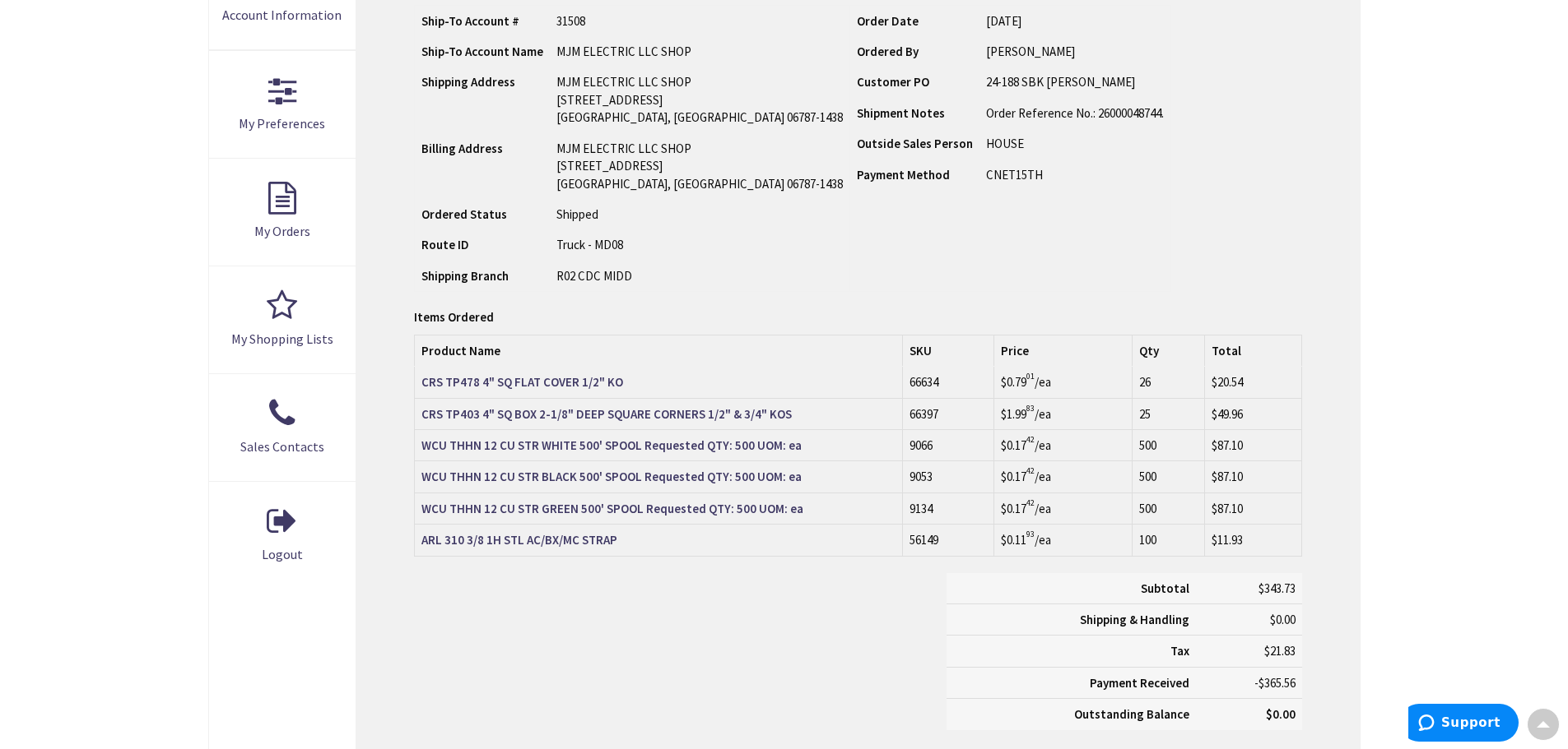
scroll to position [413, 0]
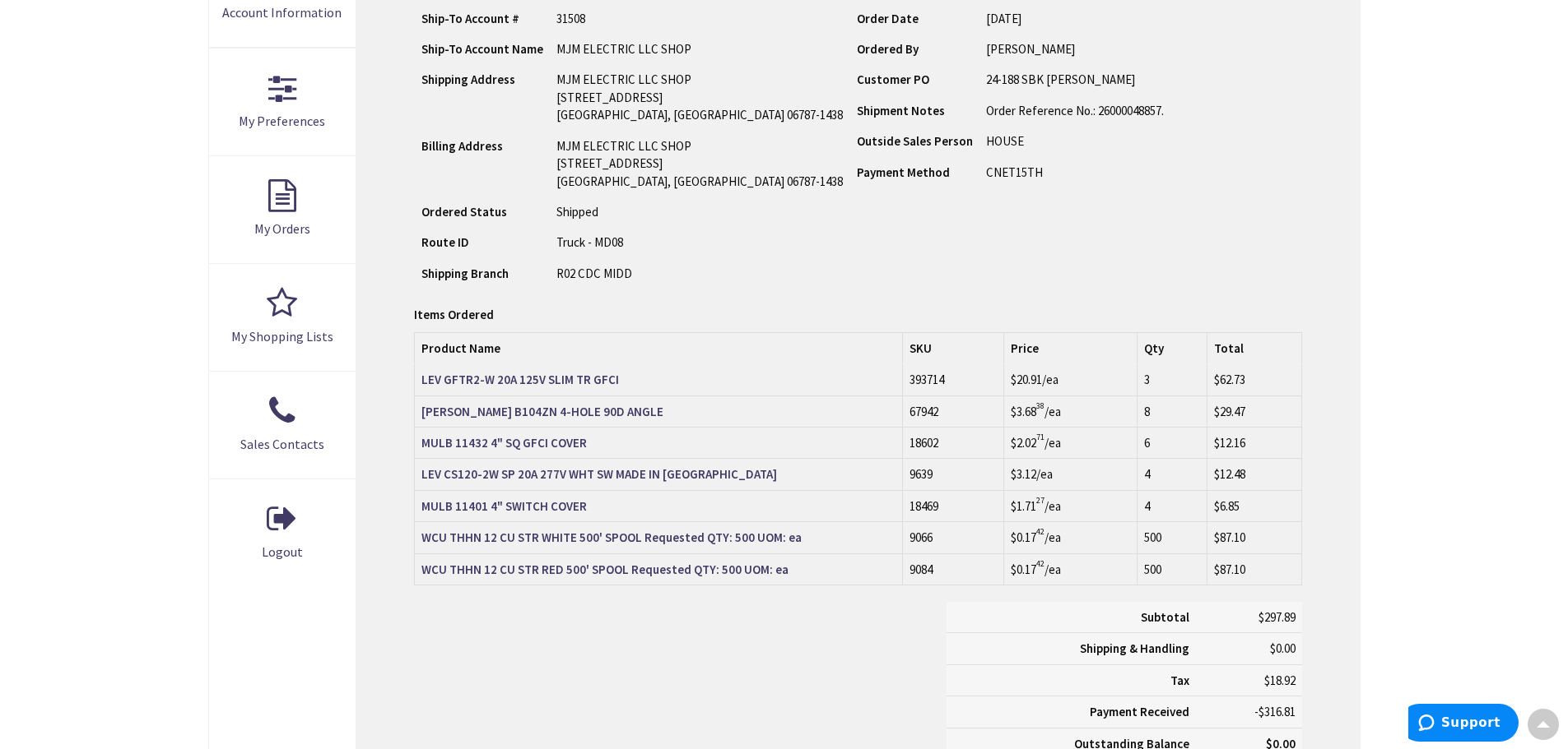
scroll to position [413, 0]
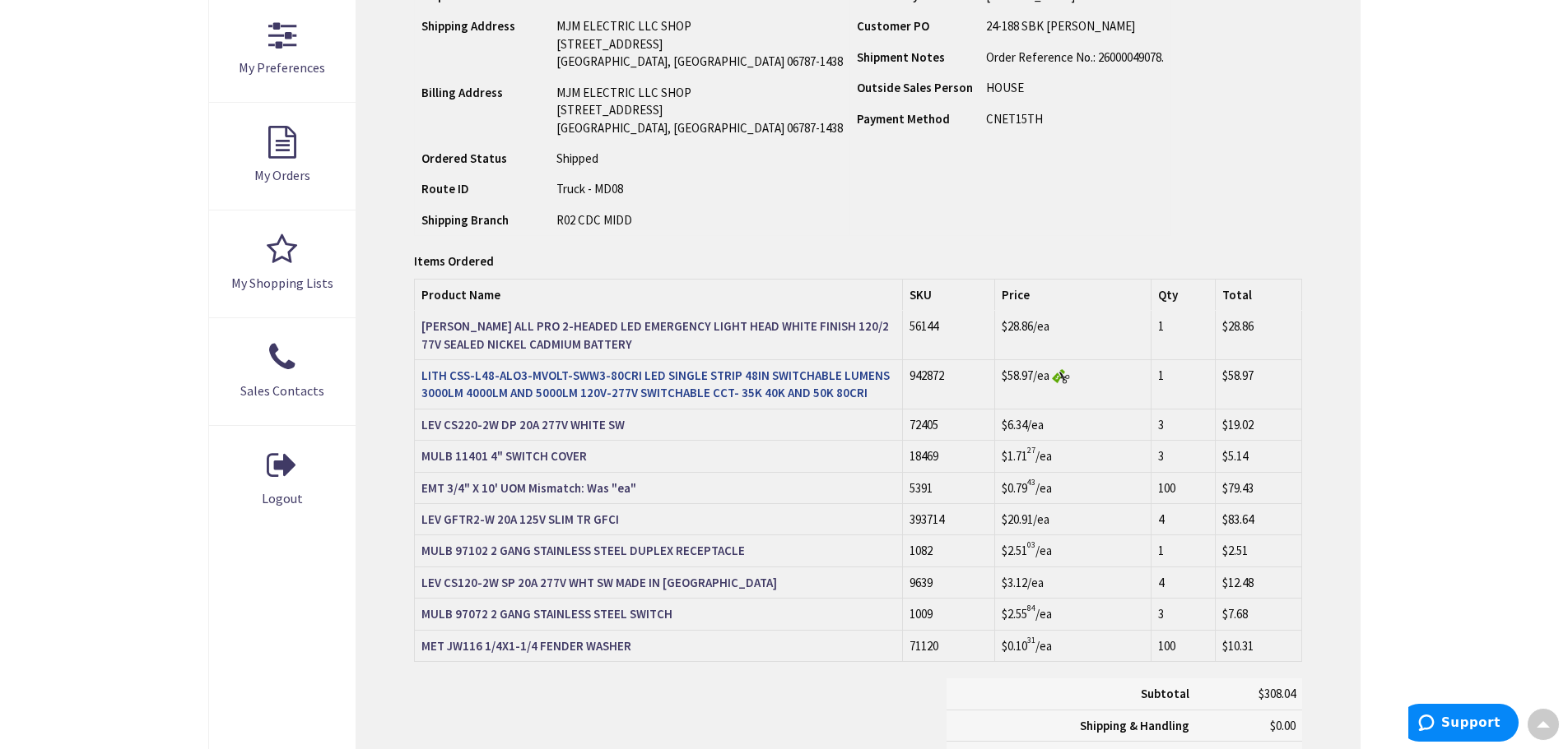
scroll to position [496, 0]
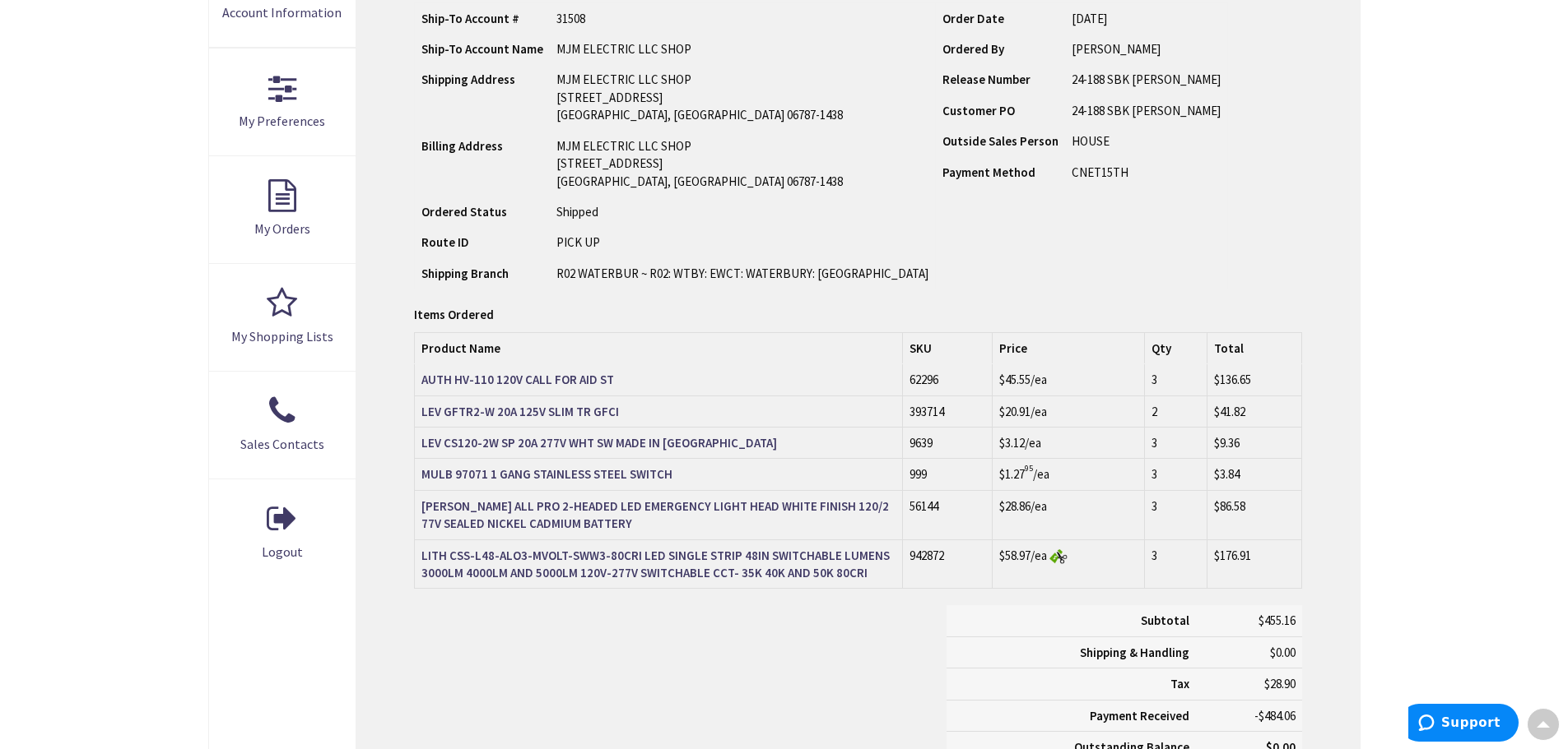
scroll to position [413, 0]
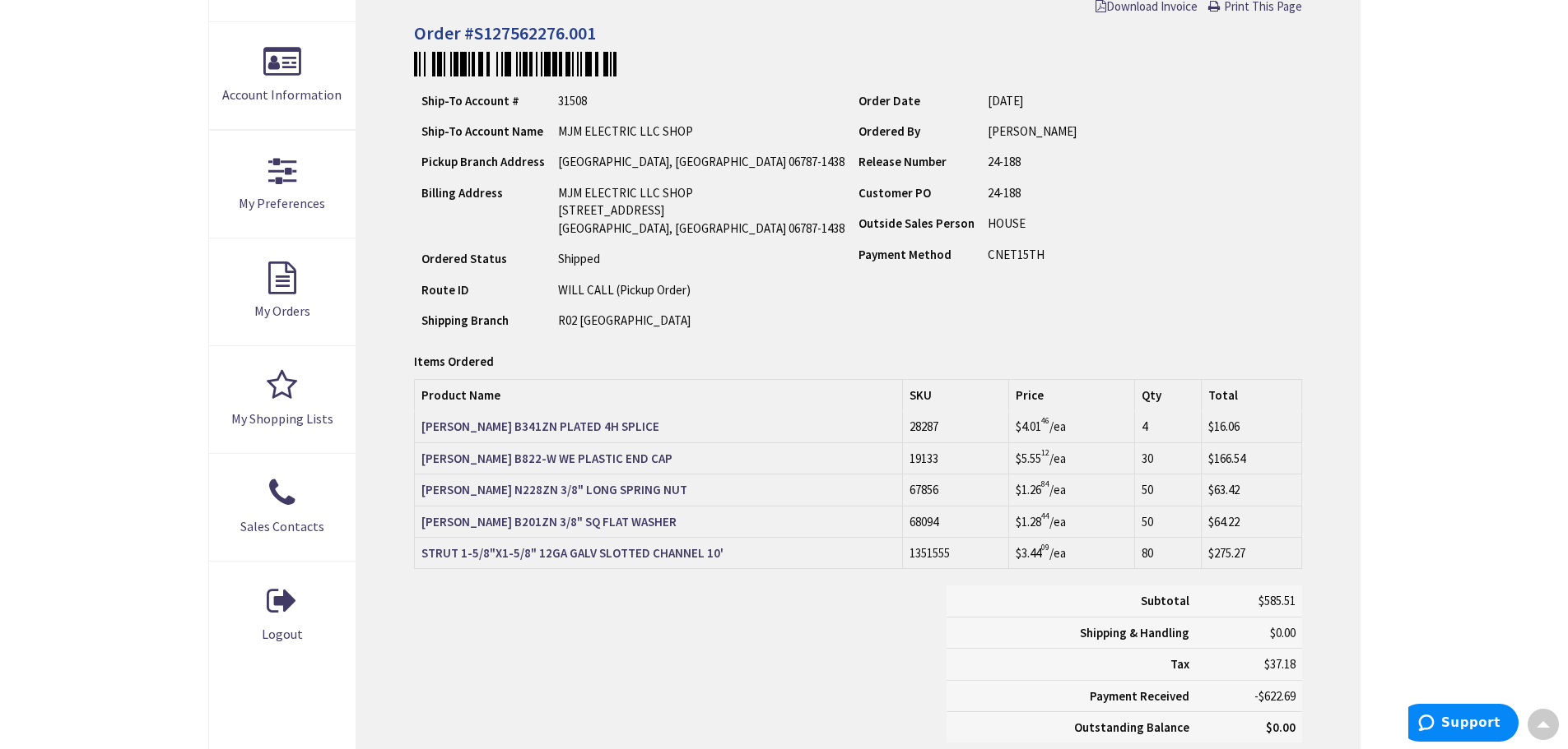
scroll to position [332, 0]
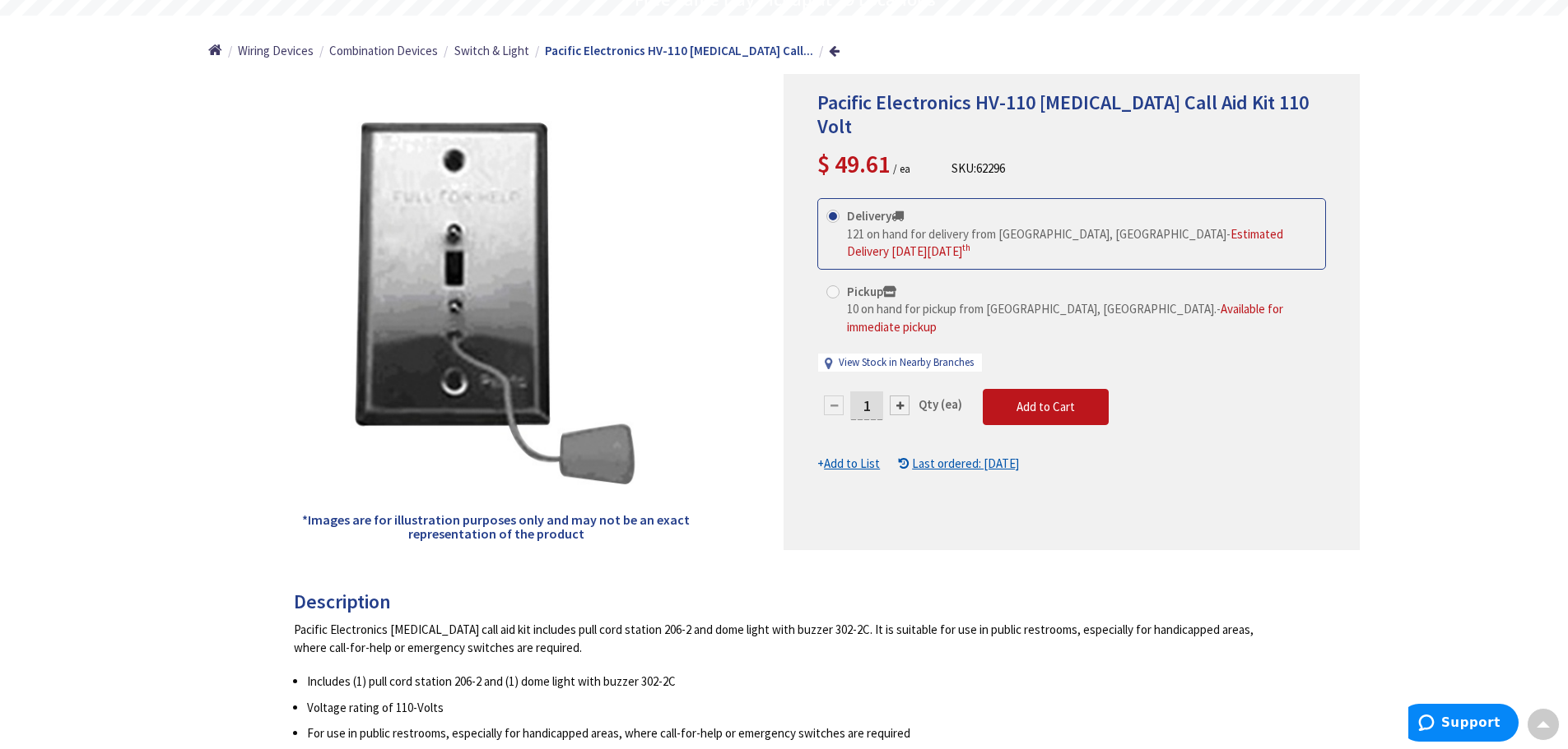
scroll to position [167, 0]
click at [951, 456] on u "Last ordered: 08/06/2025" at bounding box center [964, 463] width 107 height 15
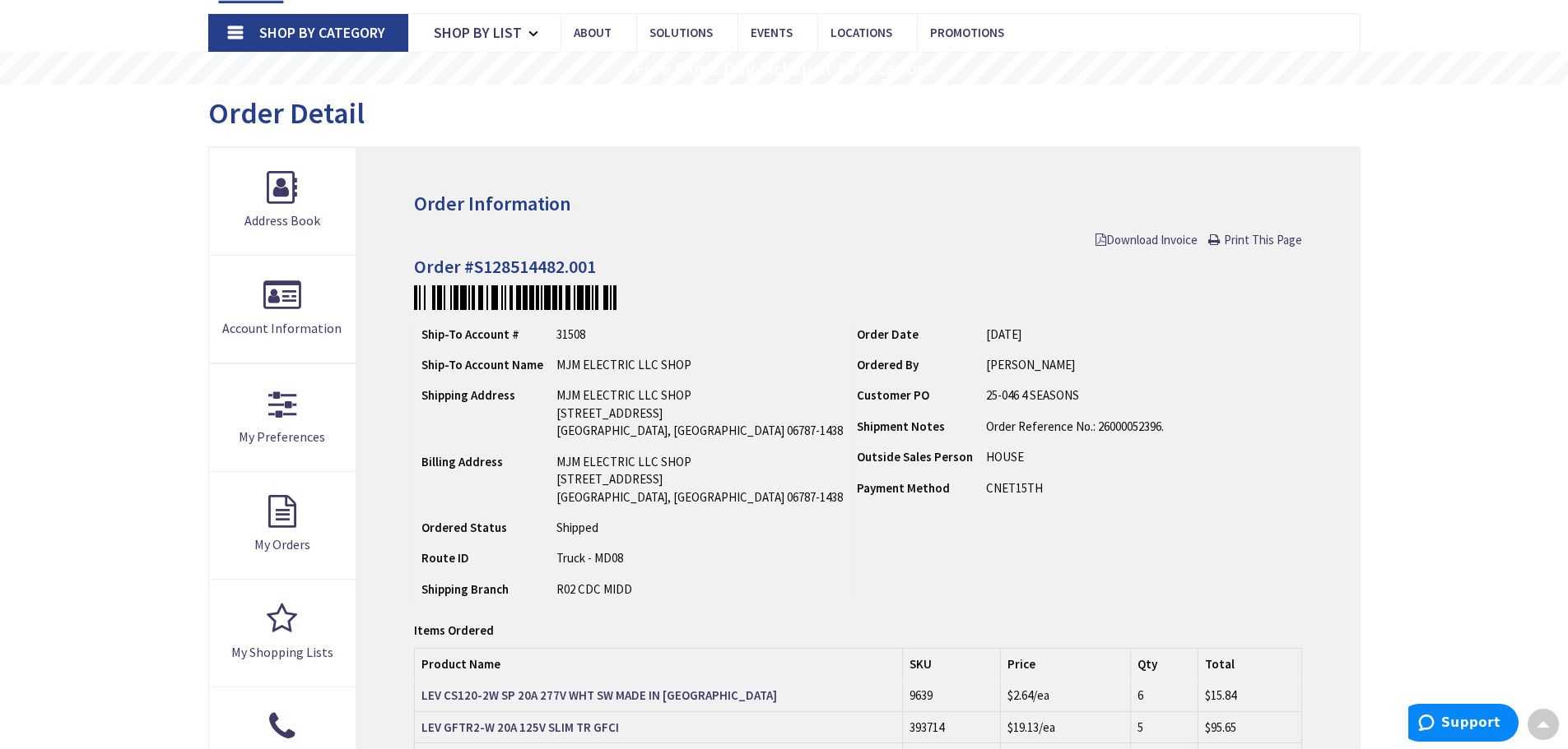
scroll to position [3, 0]
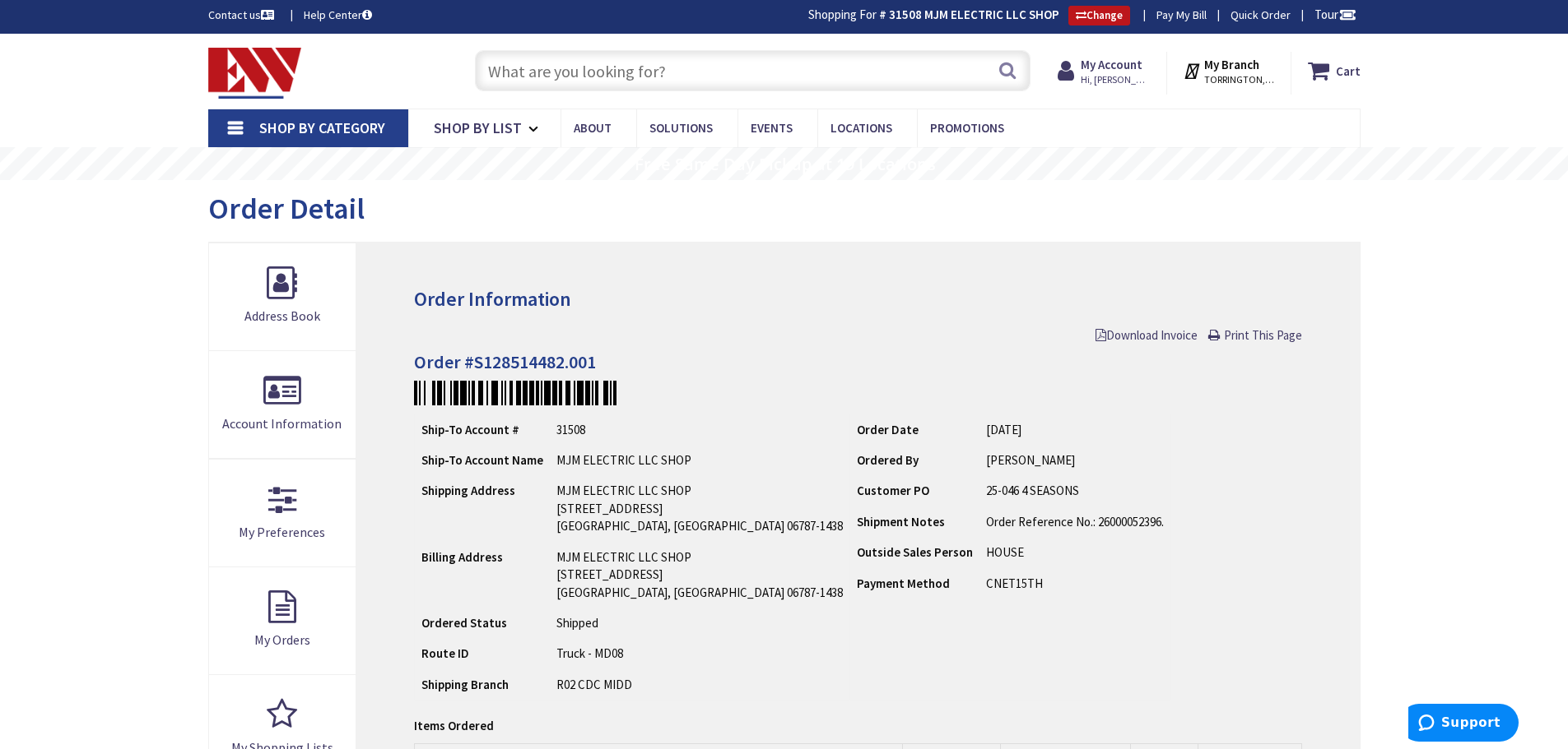
click at [238, 122] on link "Shop By Category" at bounding box center [308, 128] width 200 height 37
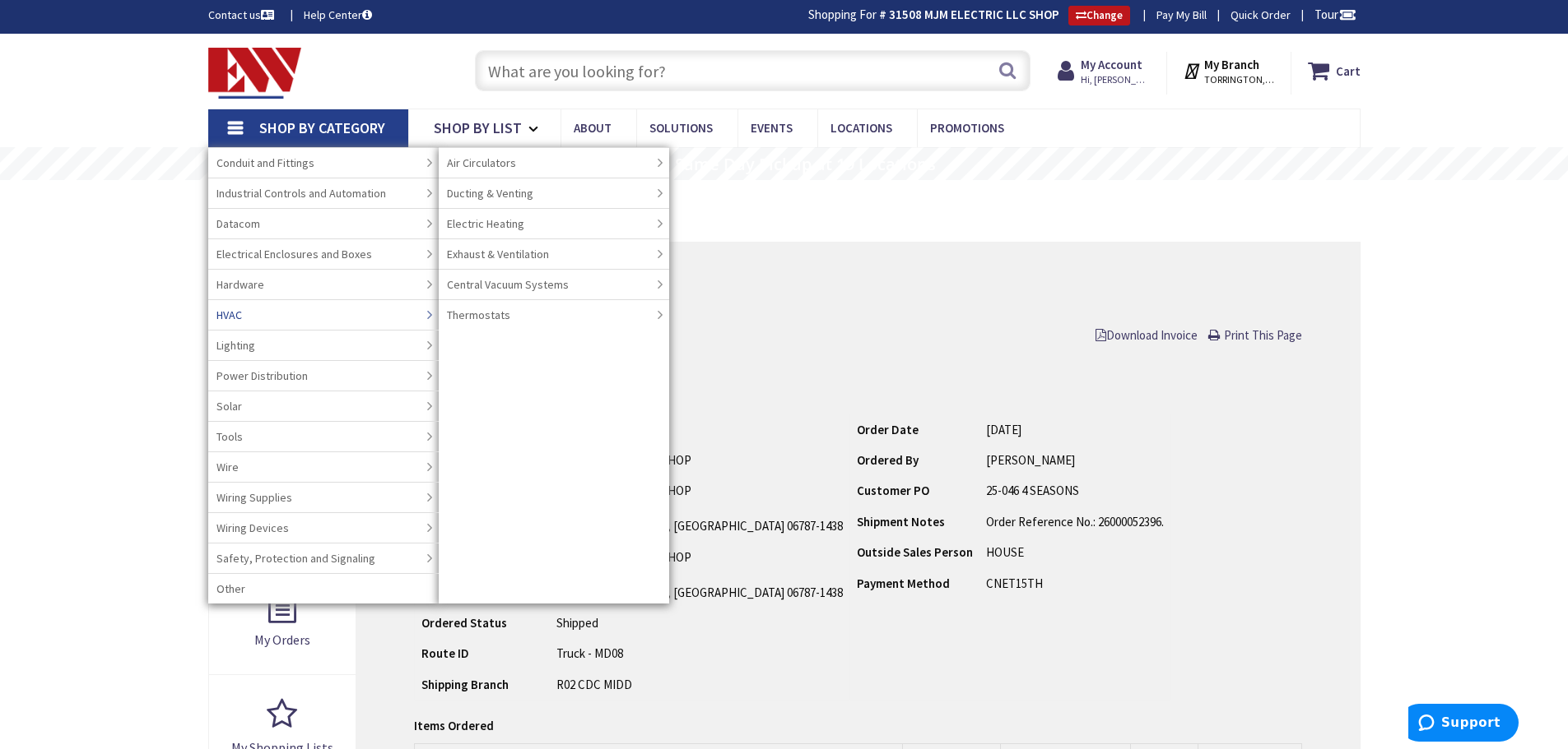
click at [232, 308] on span "HVAC" at bounding box center [229, 315] width 26 height 16
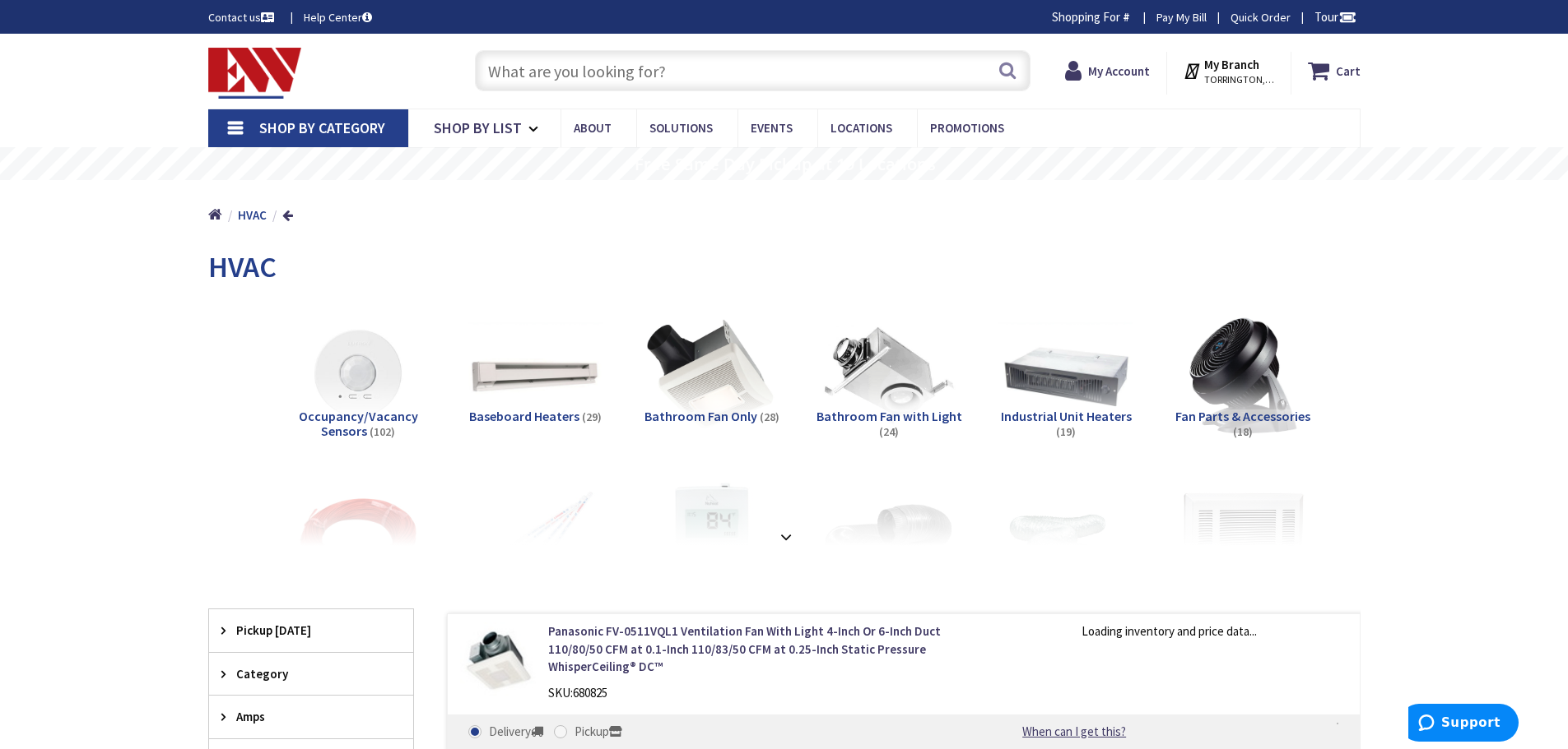
click at [735, 410] on span "Bathroom Fan Only" at bounding box center [701, 415] width 112 height 16
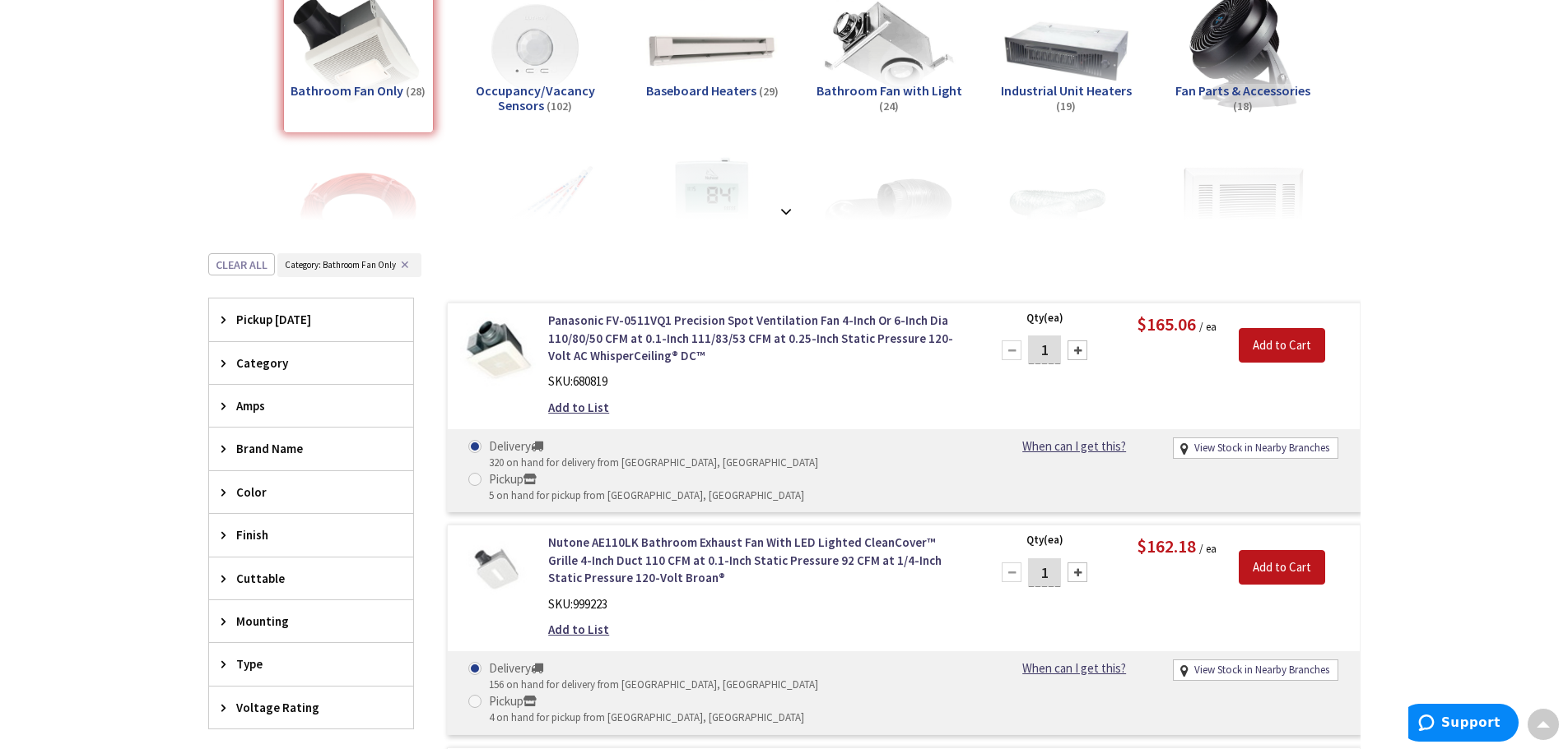
scroll to position [85, 0]
